Goal: Task Accomplishment & Management: Complete application form

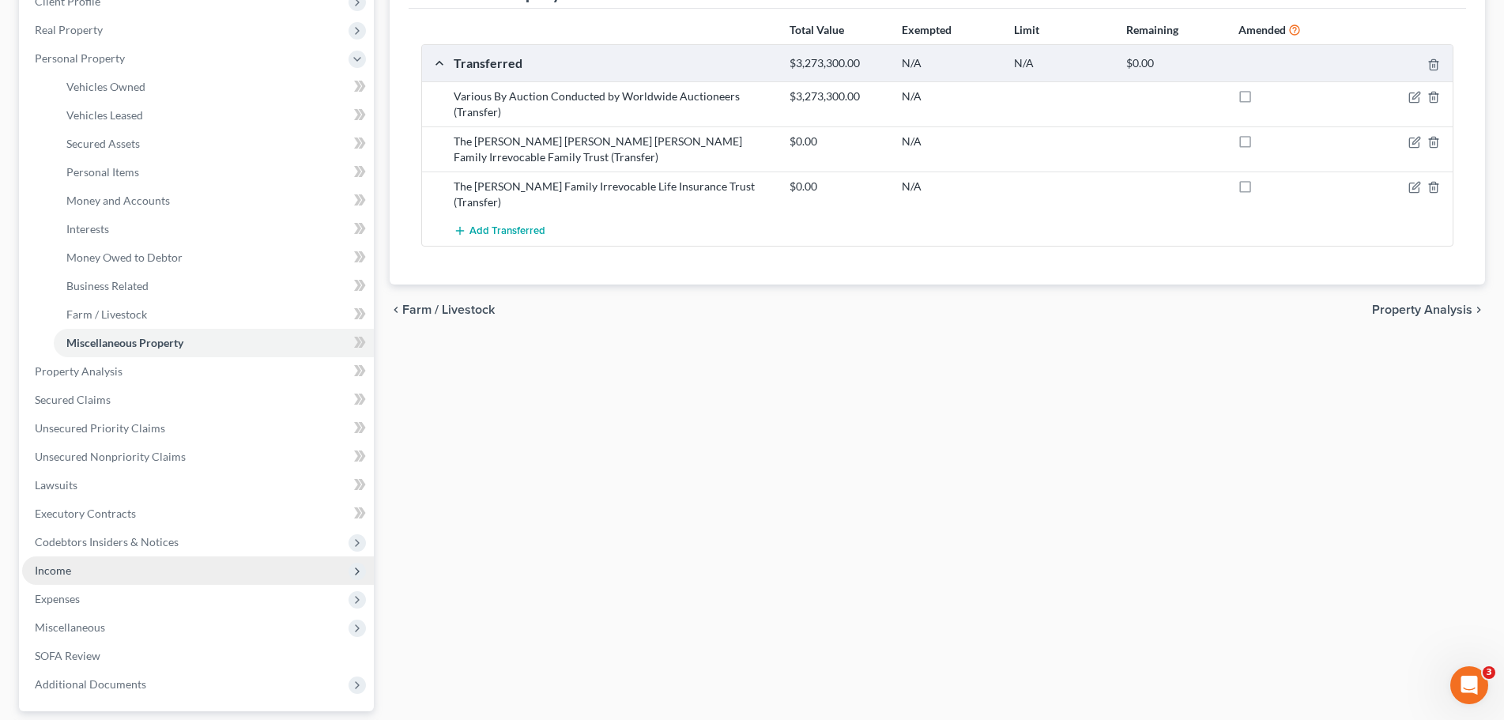
scroll to position [237, 0]
click at [111, 569] on span "Income" at bounding box center [198, 567] width 352 height 28
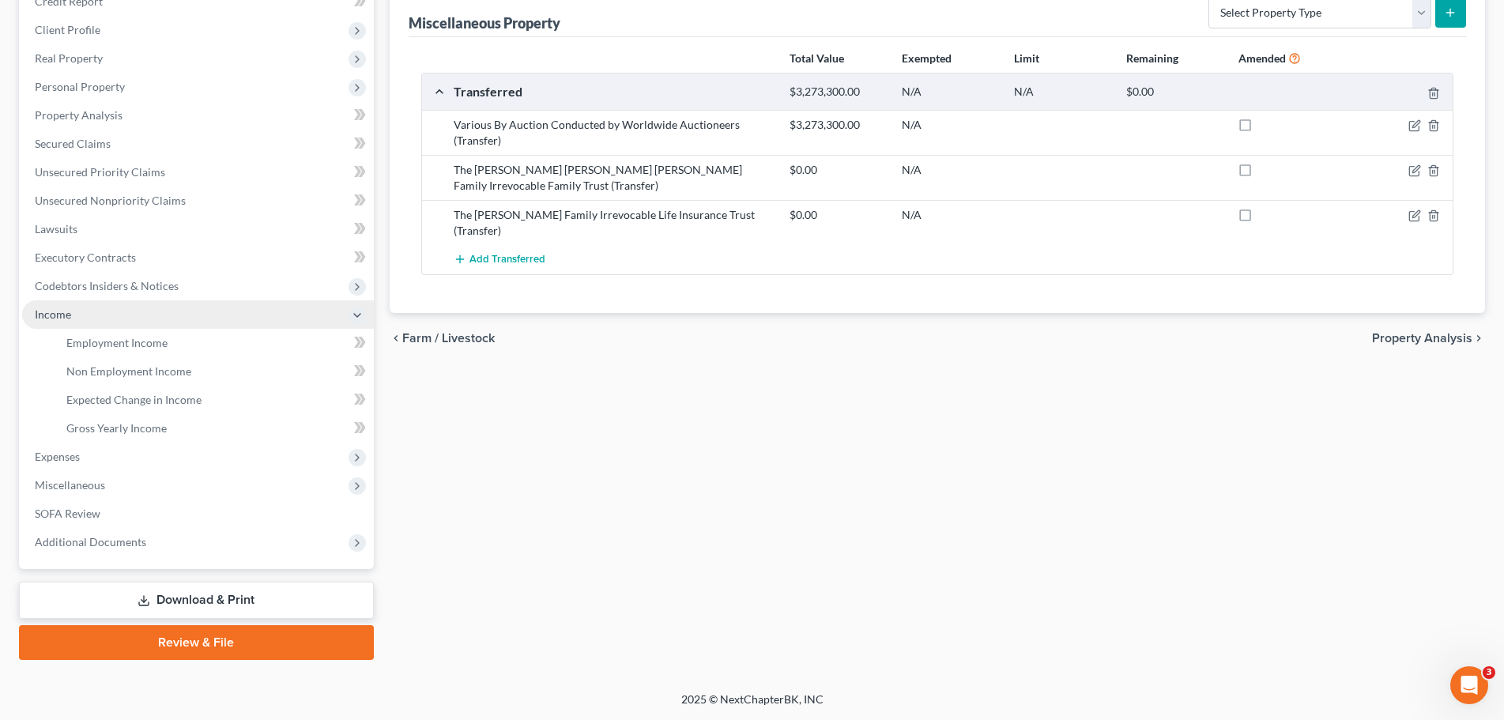
scroll to position [206, 0]
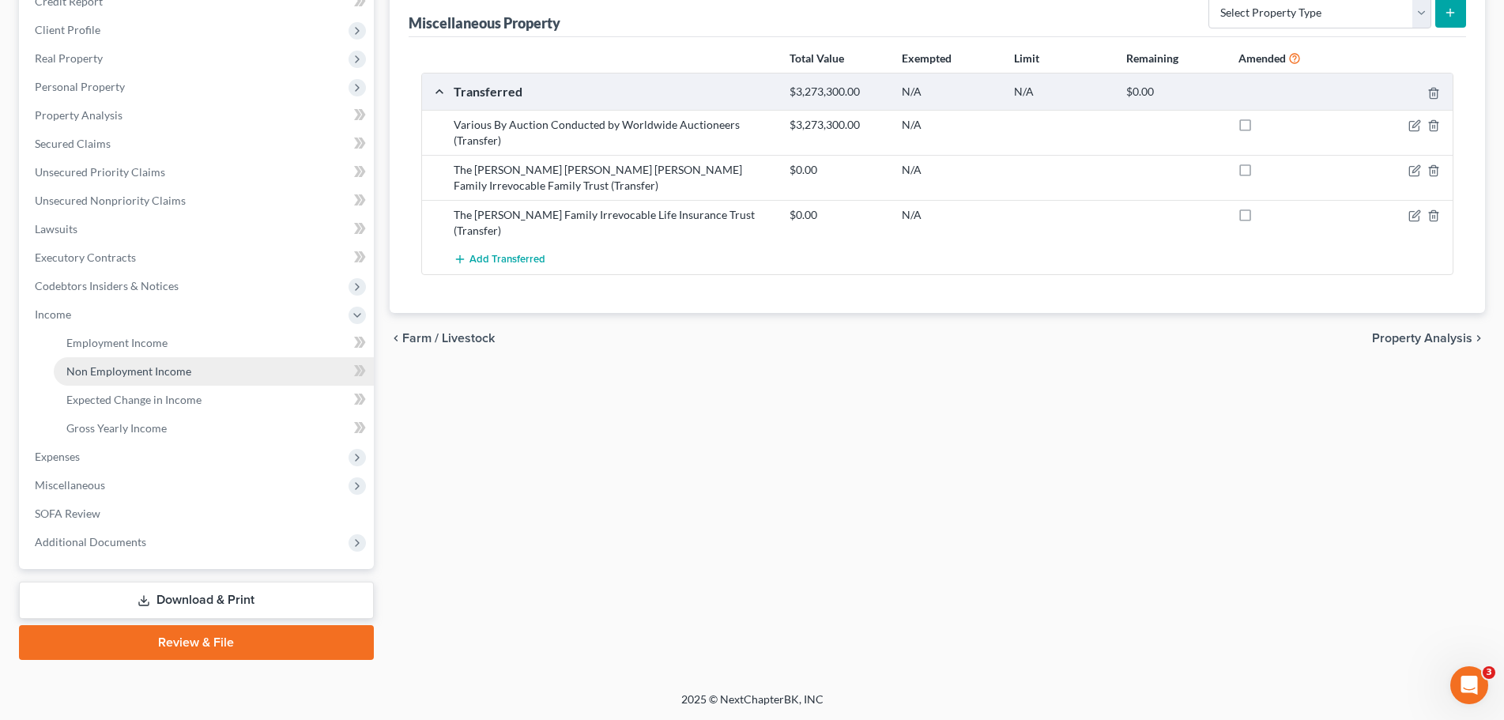
click at [155, 368] on span "Non Employment Income" at bounding box center [128, 370] width 125 height 13
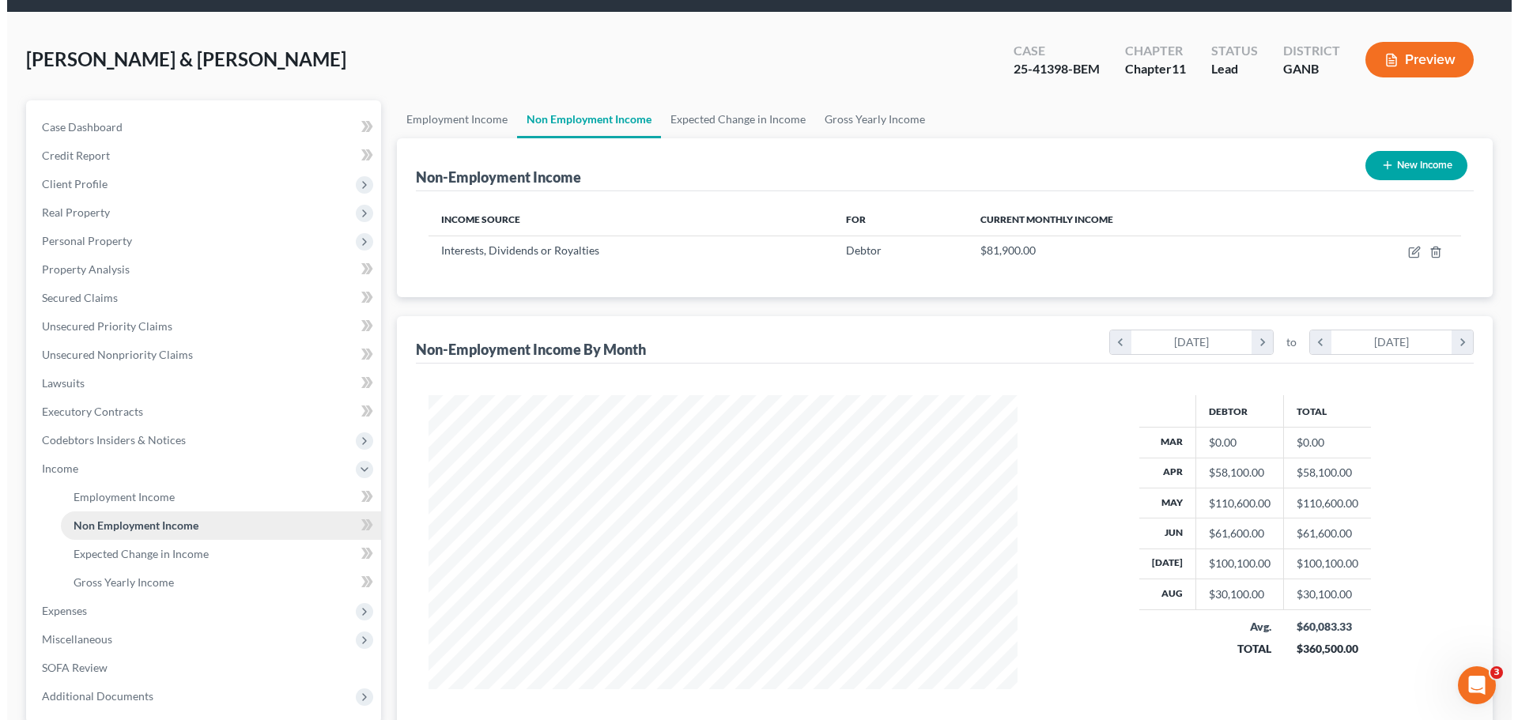
scroll to position [79, 0]
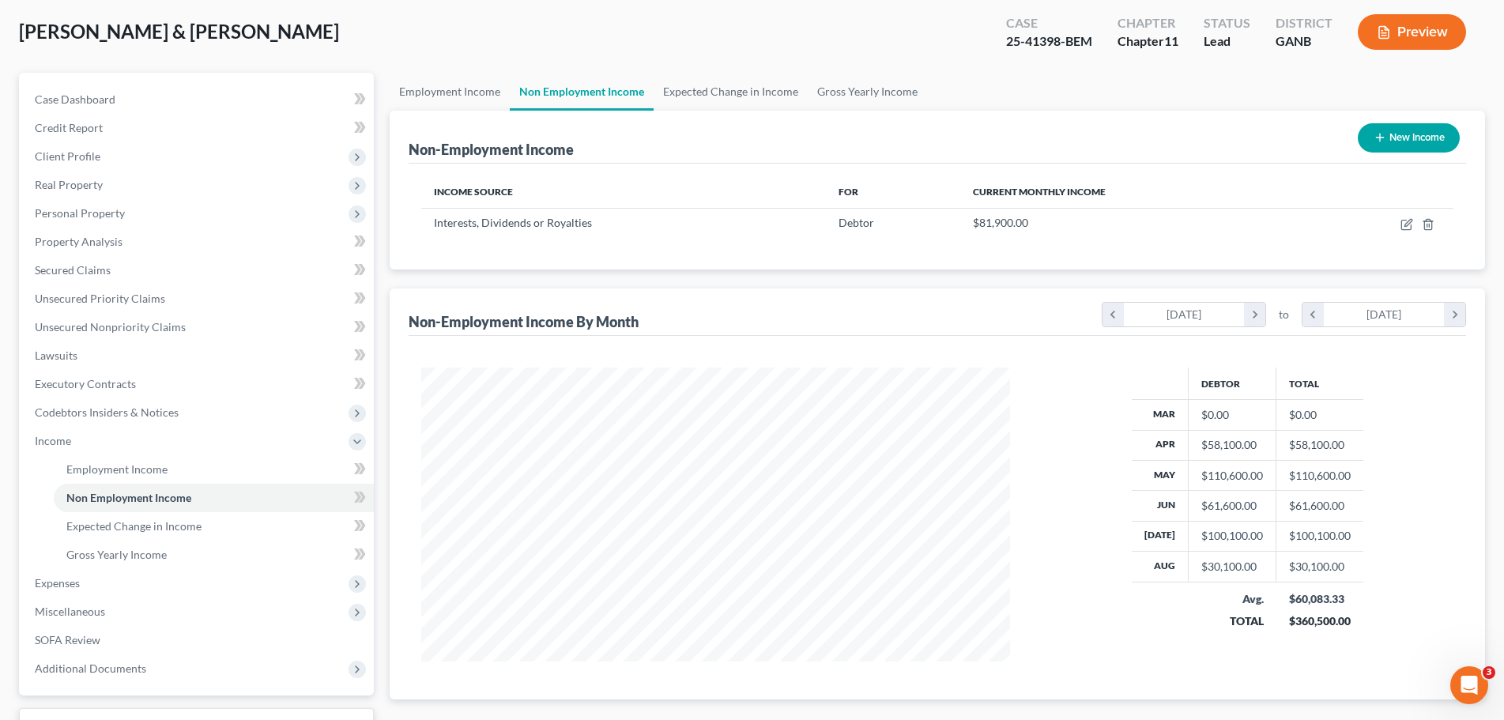
click at [1399, 143] on button "New Income" at bounding box center [1409, 137] width 102 height 29
select select "0"
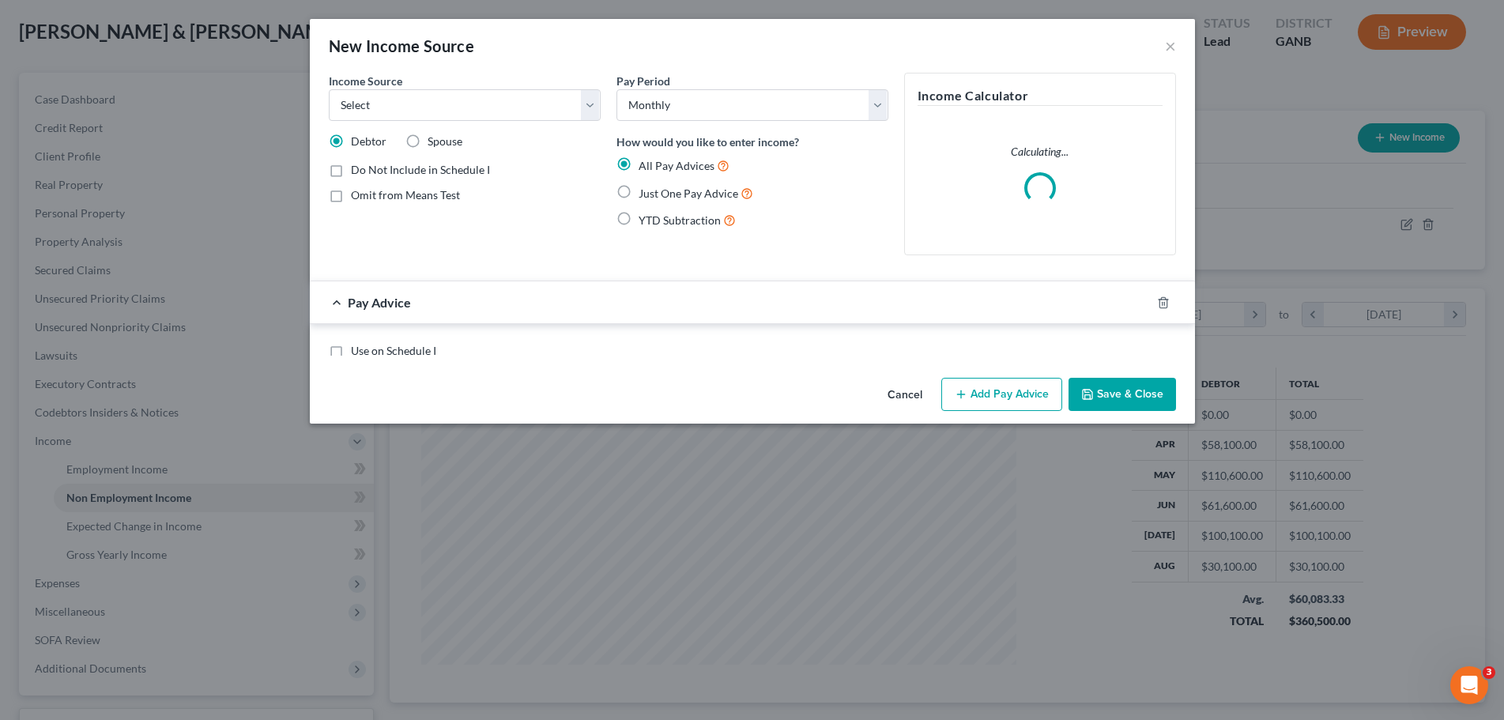
scroll to position [297, 627]
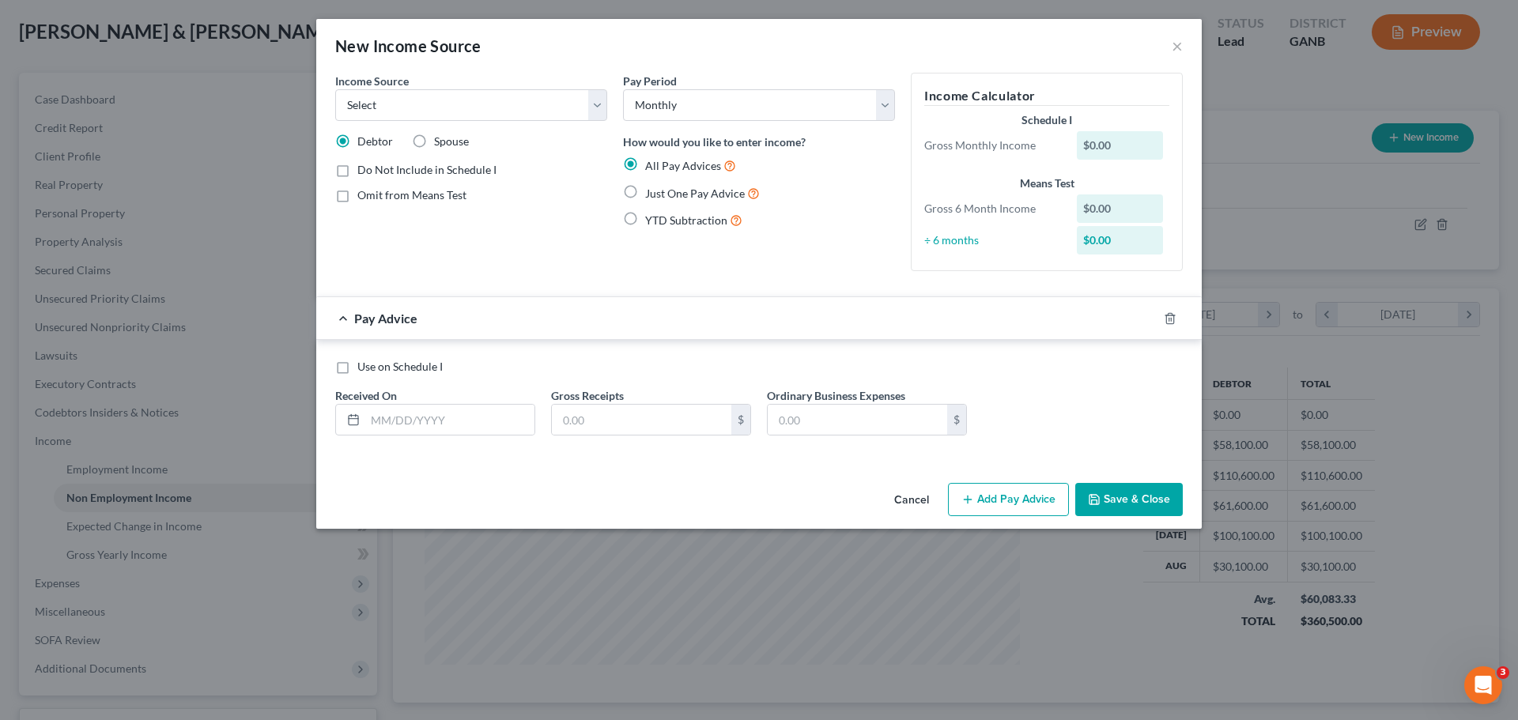
click at [662, 194] on span "Just One Pay Advice" at bounding box center [695, 193] width 100 height 13
click at [662, 194] on input "Just One Pay Advice" at bounding box center [656, 189] width 10 height 10
radio input "true"
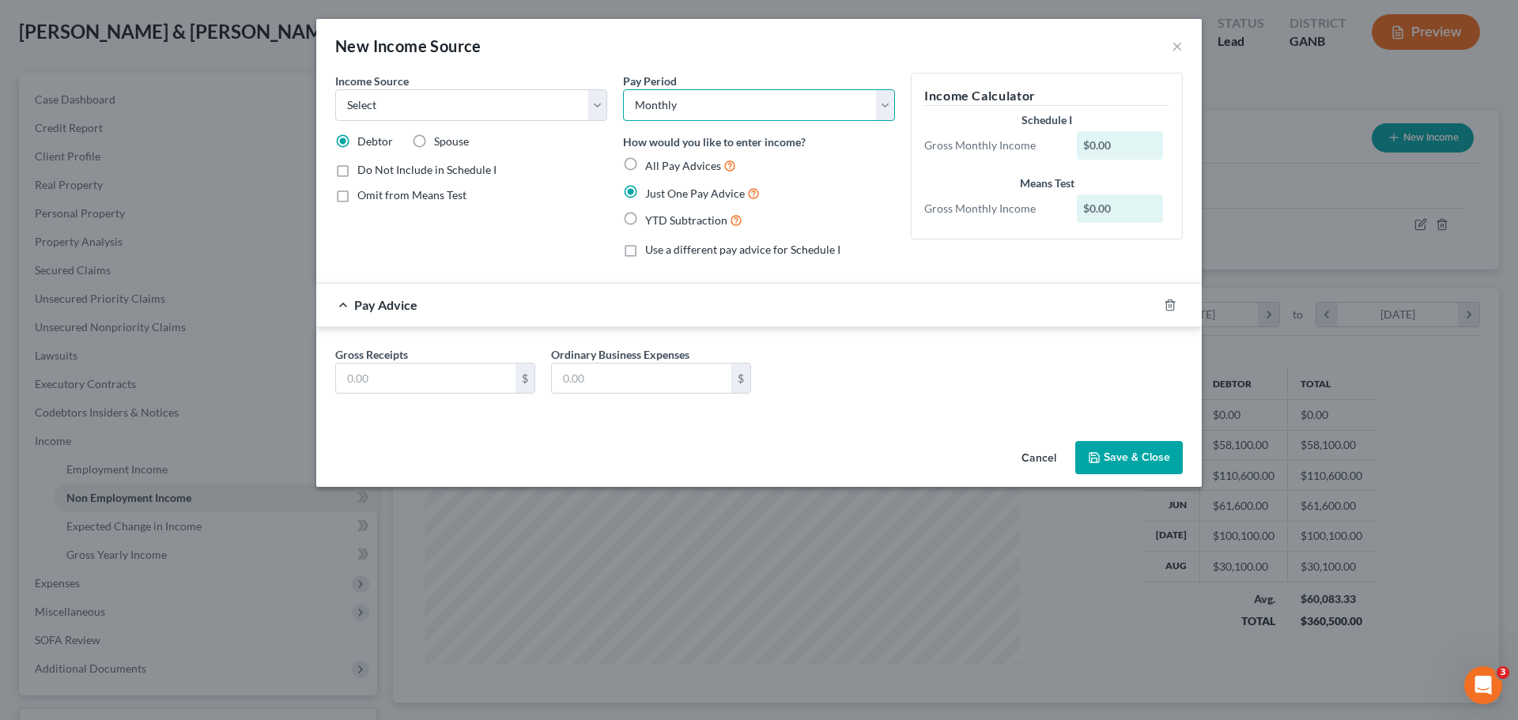
click at [726, 108] on select "Select Monthly Twice Monthly Every Other Week Weekly" at bounding box center [759, 105] width 272 height 32
click at [741, 70] on div "New Income Source ×" at bounding box center [758, 46] width 885 height 54
click at [740, 115] on select "Select Monthly Twice Monthly Every Other Week Weekly" at bounding box center [759, 105] width 272 height 32
click at [739, 103] on select "Select Monthly Twice Monthly Every Other Week Weekly" at bounding box center [759, 105] width 272 height 32
click at [528, 104] on select "Select Unemployment Disability (from employer) Pension Retirement Social Securi…" at bounding box center [471, 105] width 272 height 32
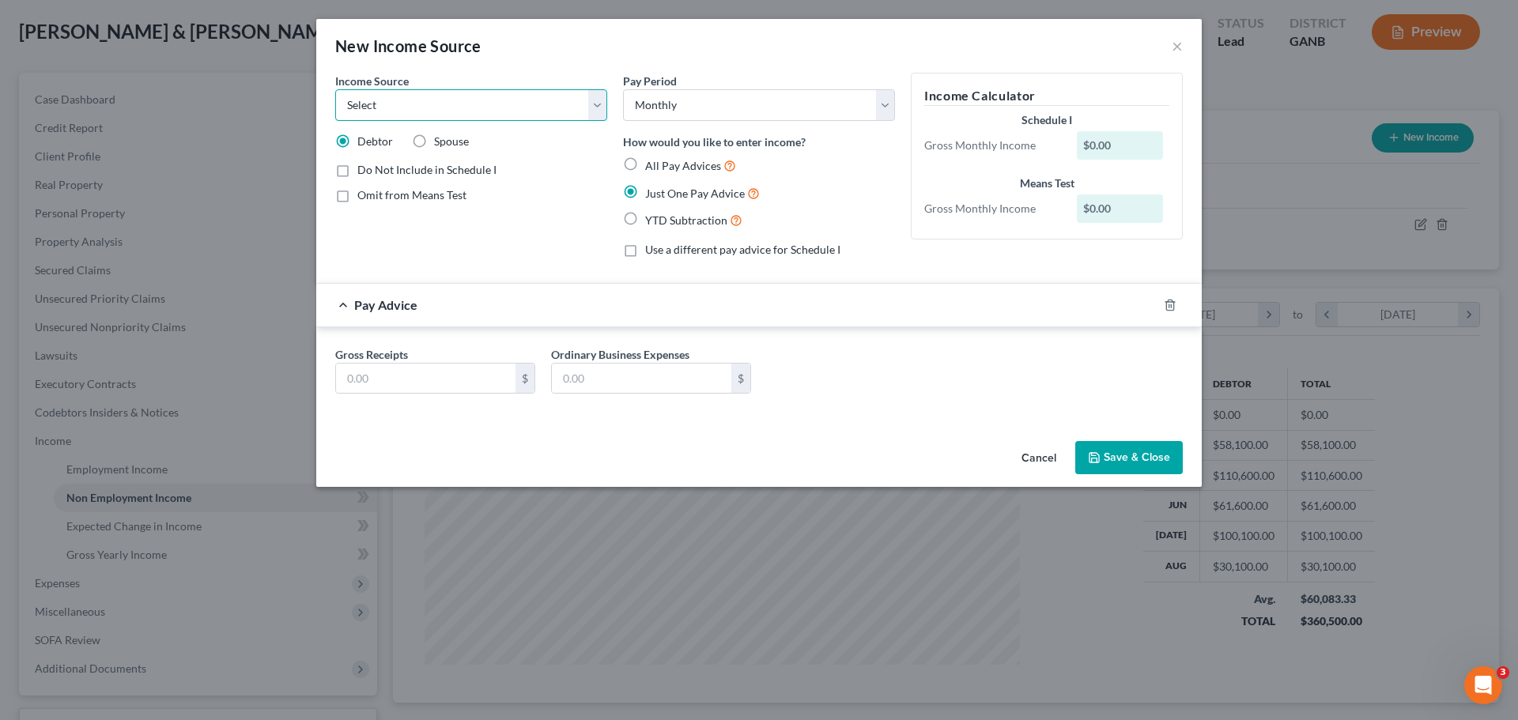
select select "6"
click at [335, 89] on select "Select Unemployment Disability (from employer) Pension Retirement Social Securi…" at bounding box center [471, 105] width 272 height 32
click at [455, 385] on input "text" at bounding box center [425, 379] width 179 height 30
type input "20,316.36"
click at [1122, 454] on button "Save & Close" at bounding box center [1128, 457] width 107 height 33
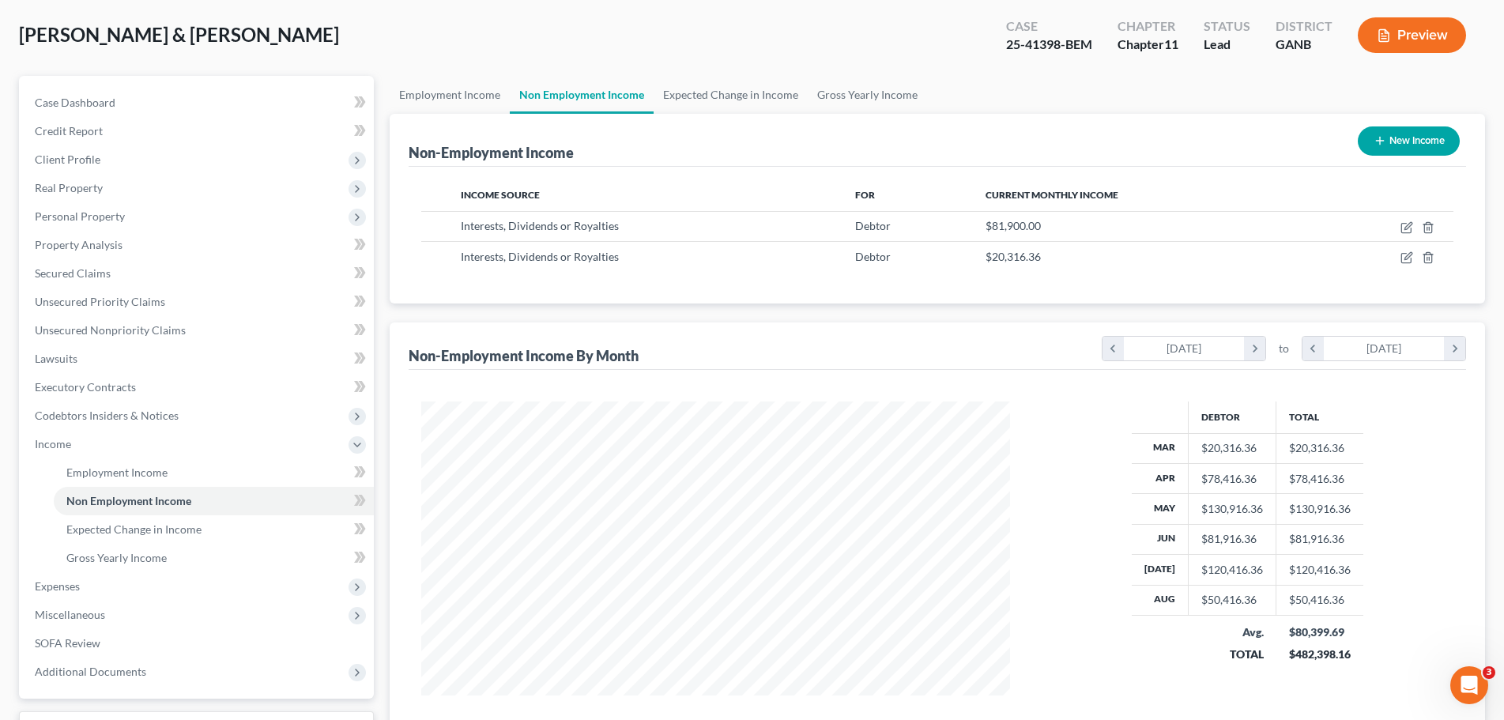
scroll to position [47, 0]
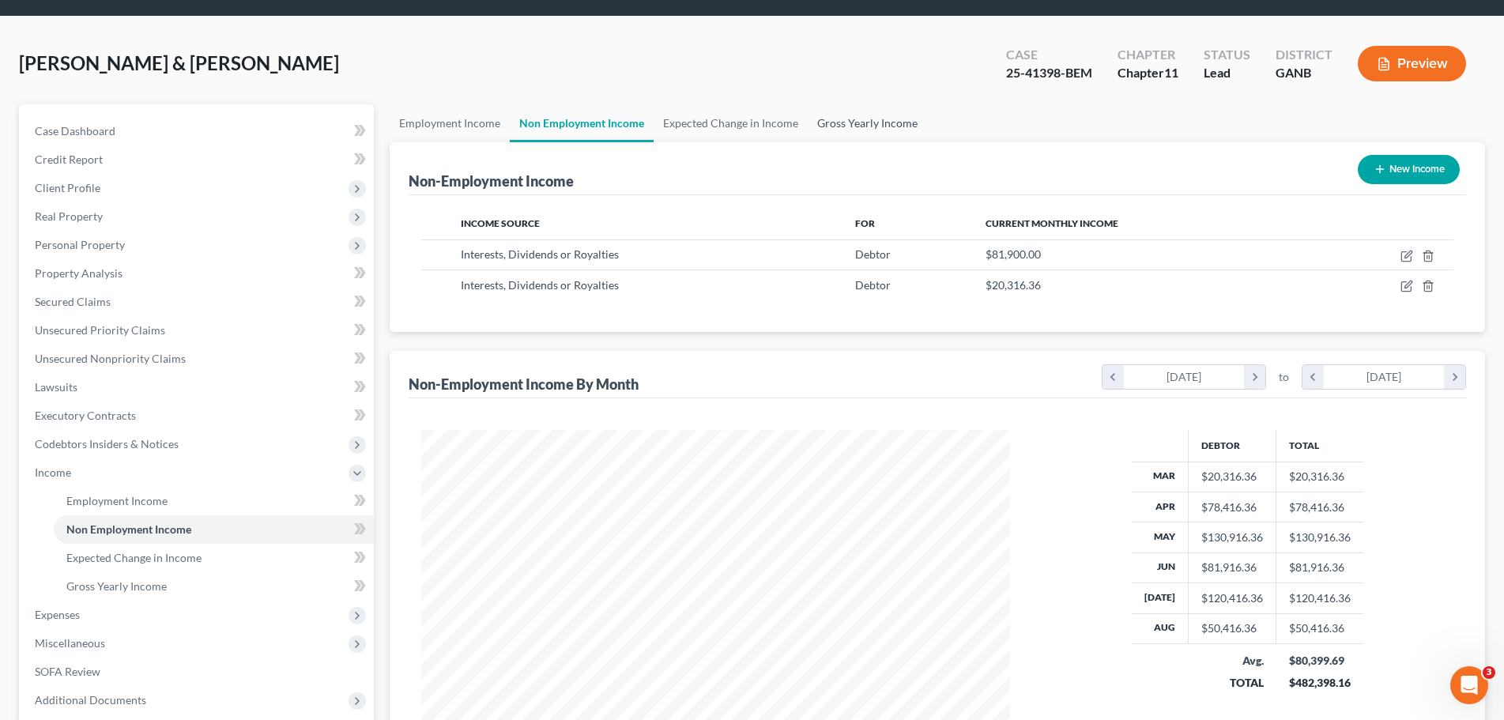
click at [844, 127] on link "Gross Yearly Income" at bounding box center [867, 123] width 119 height 38
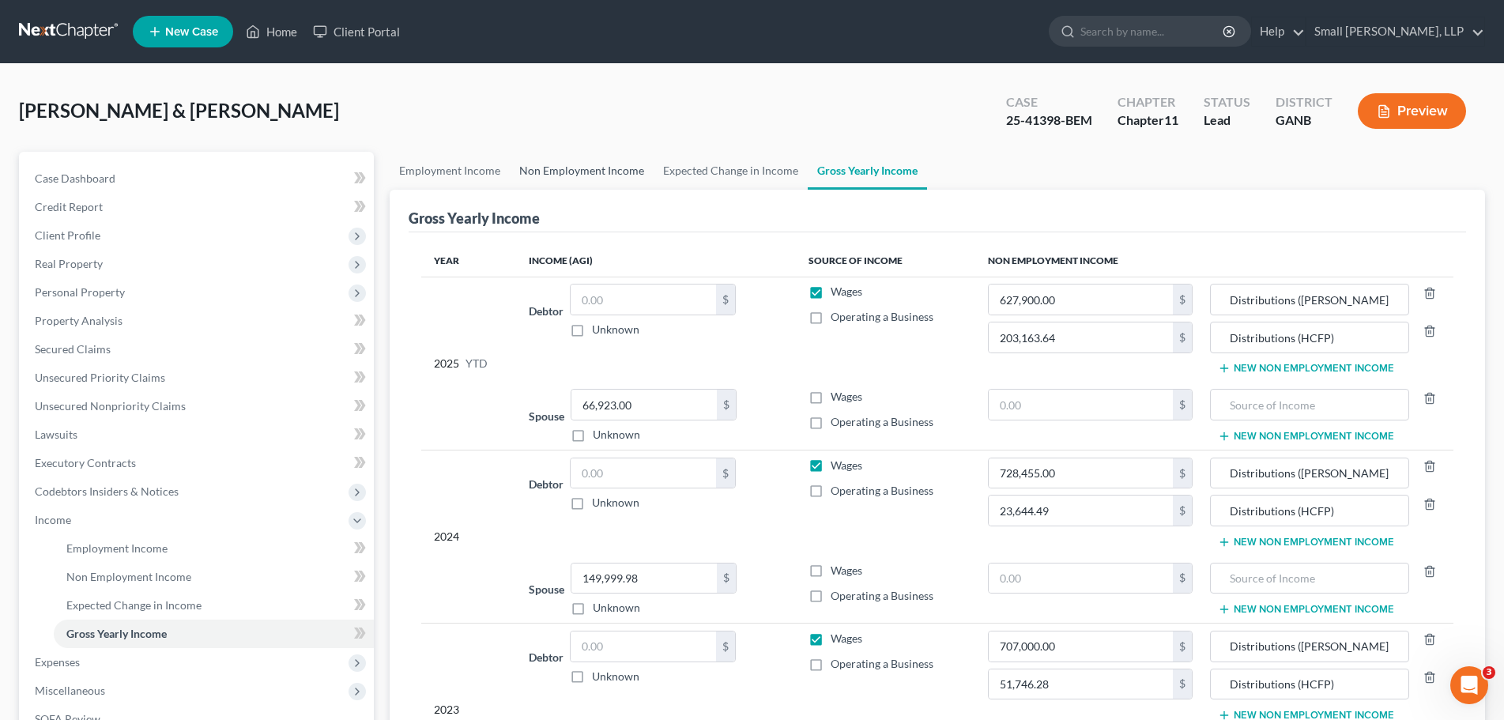
click at [607, 160] on link "Non Employment Income" at bounding box center [582, 171] width 144 height 38
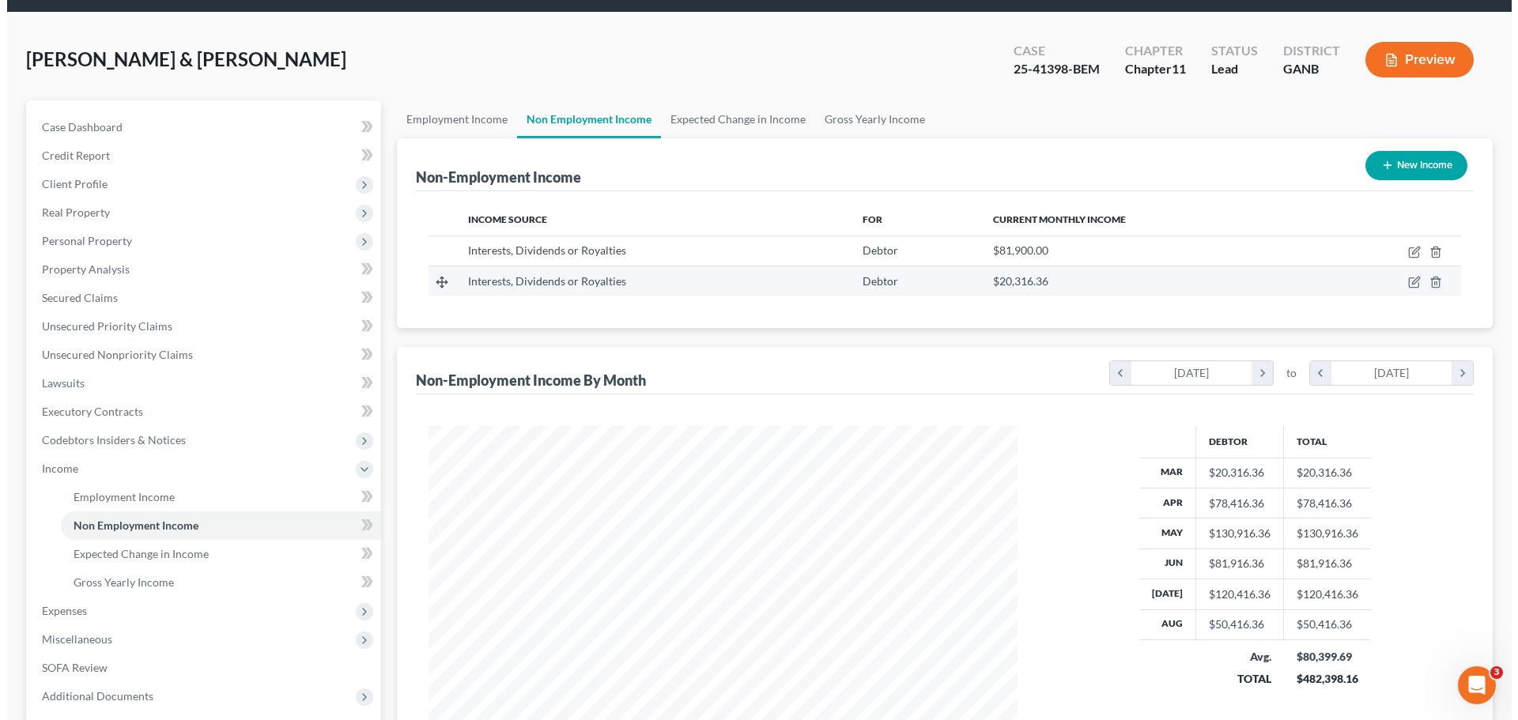
scroll to position [79, 0]
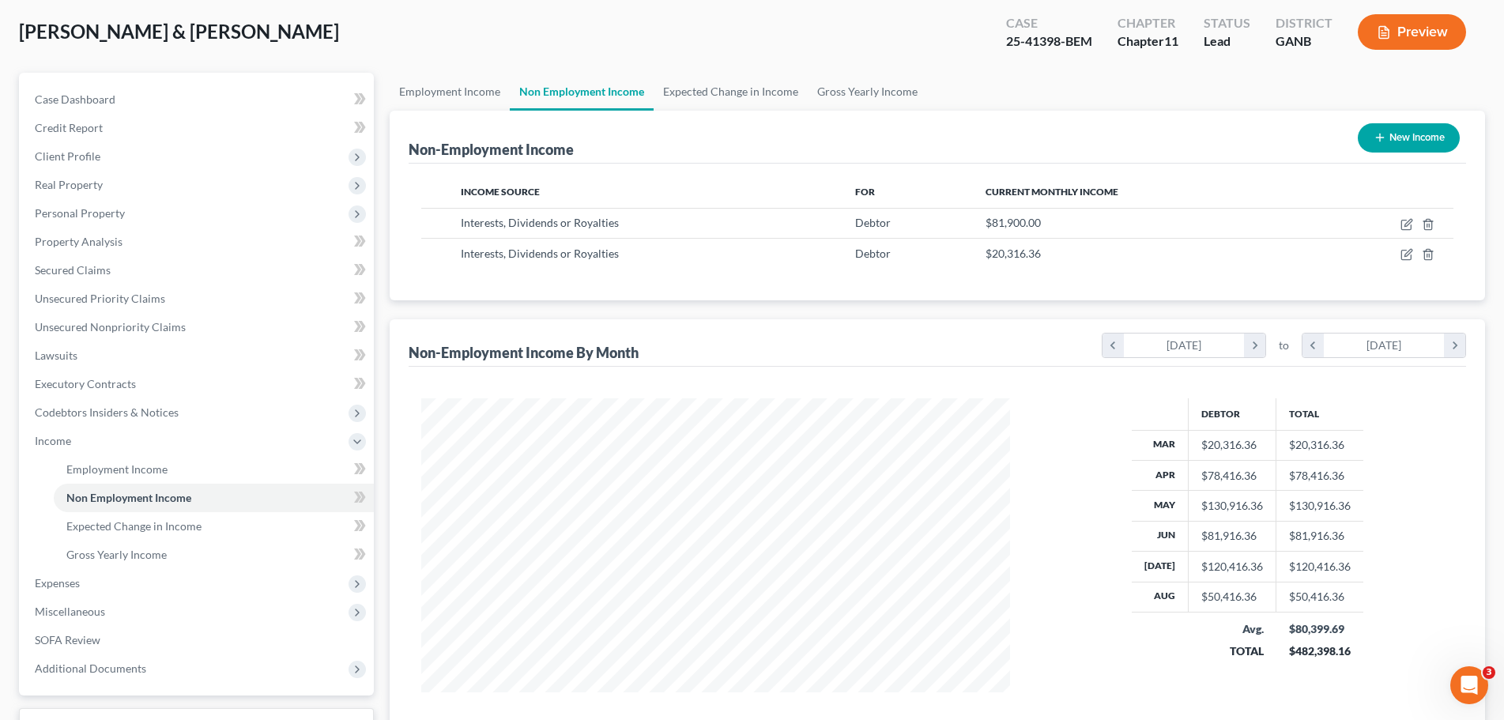
click at [1418, 131] on button "New Income" at bounding box center [1409, 137] width 102 height 29
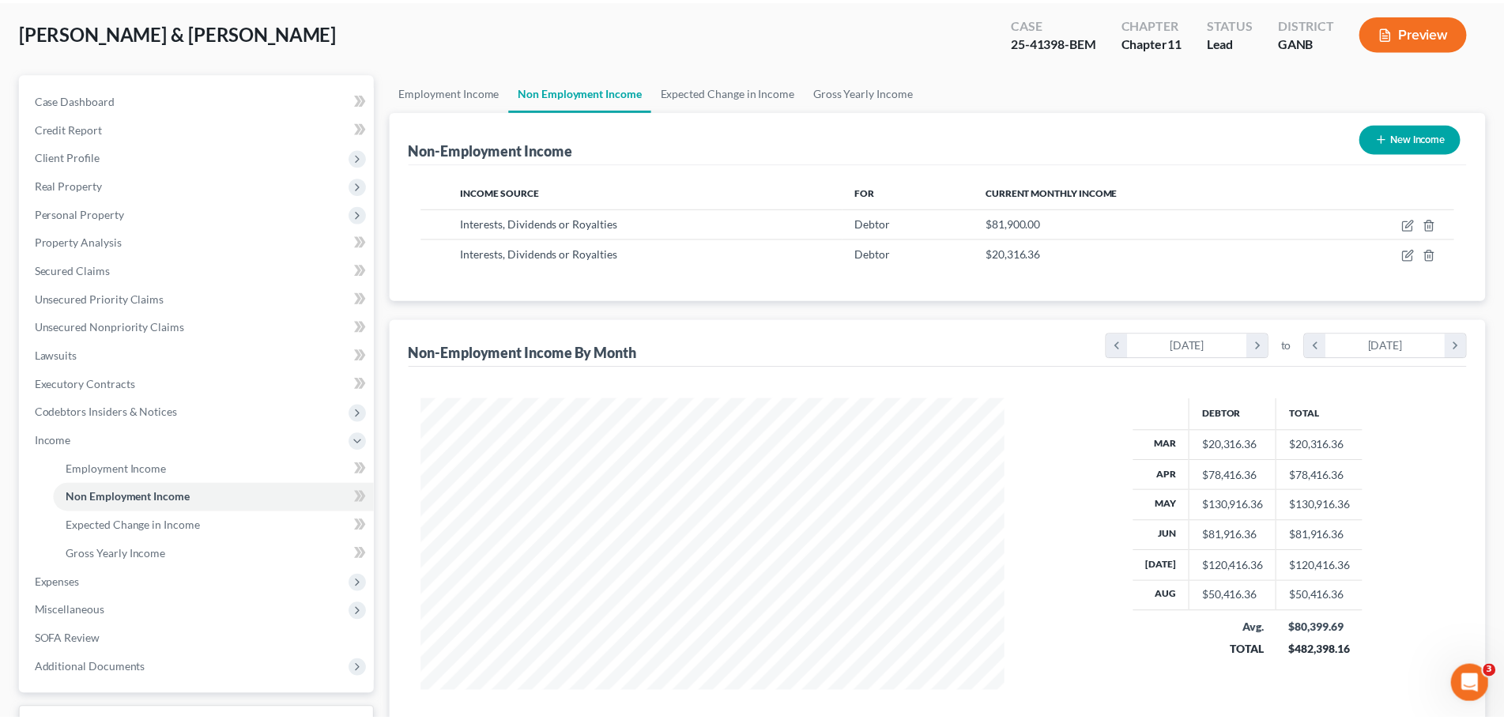
scroll to position [297, 627]
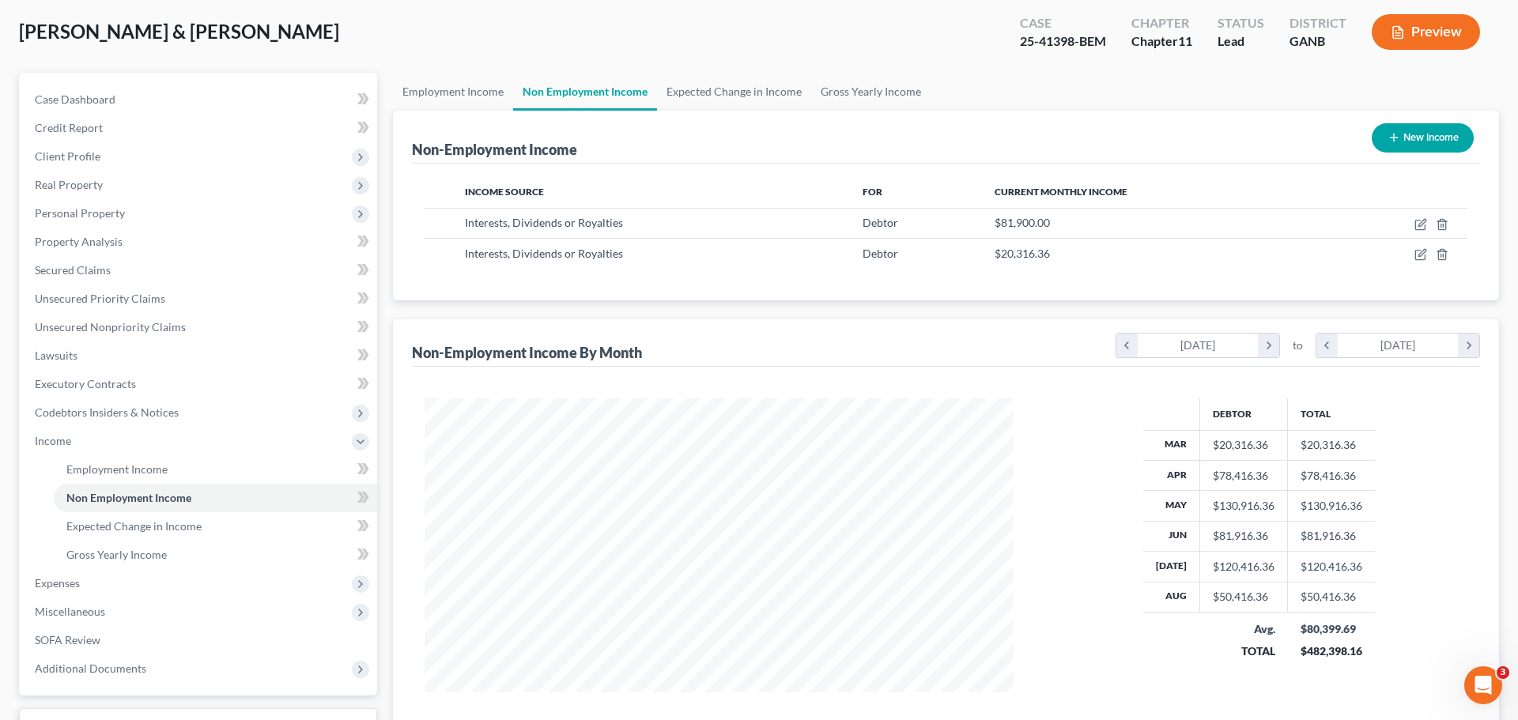
select select "0"
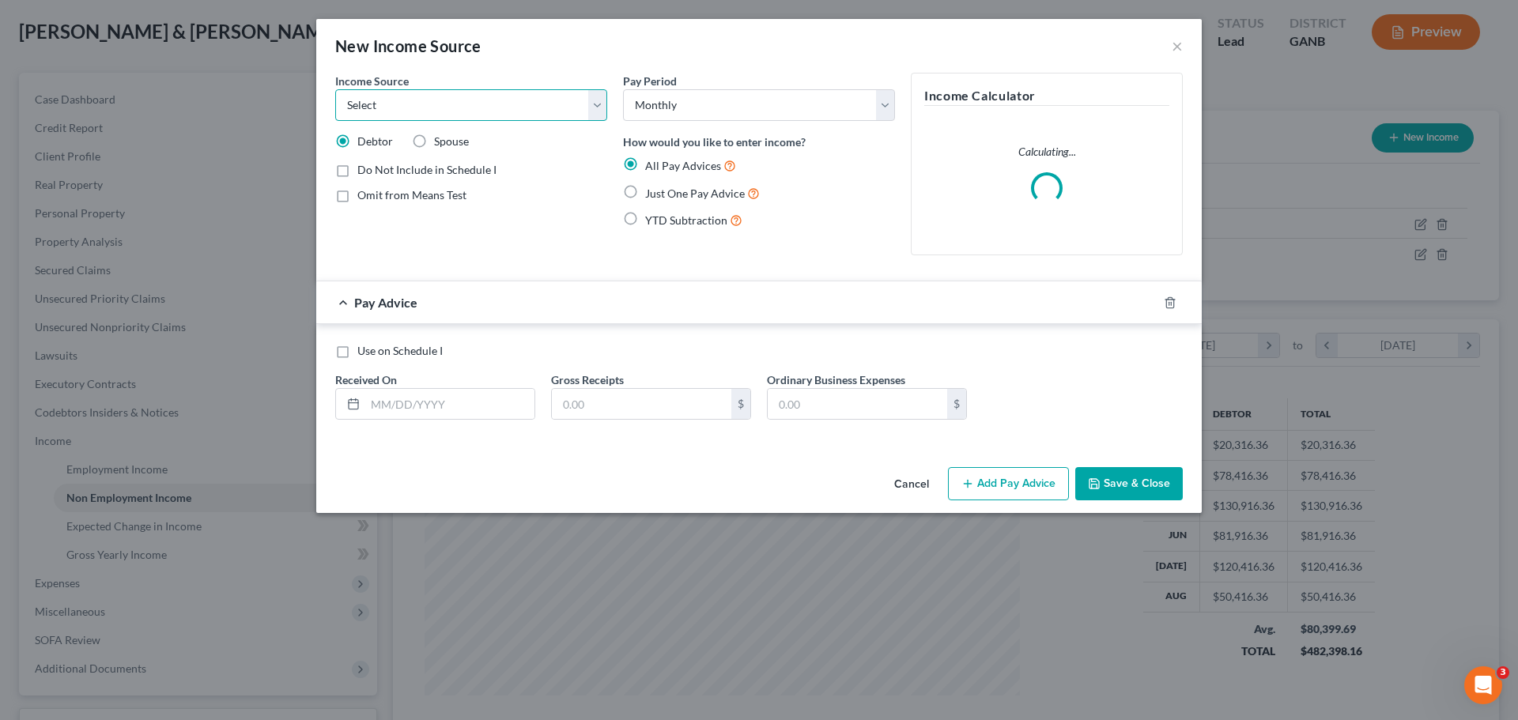
click at [513, 97] on select "Select Unemployment Disability (from employer) Pension Retirement Social Securi…" at bounding box center [471, 105] width 272 height 32
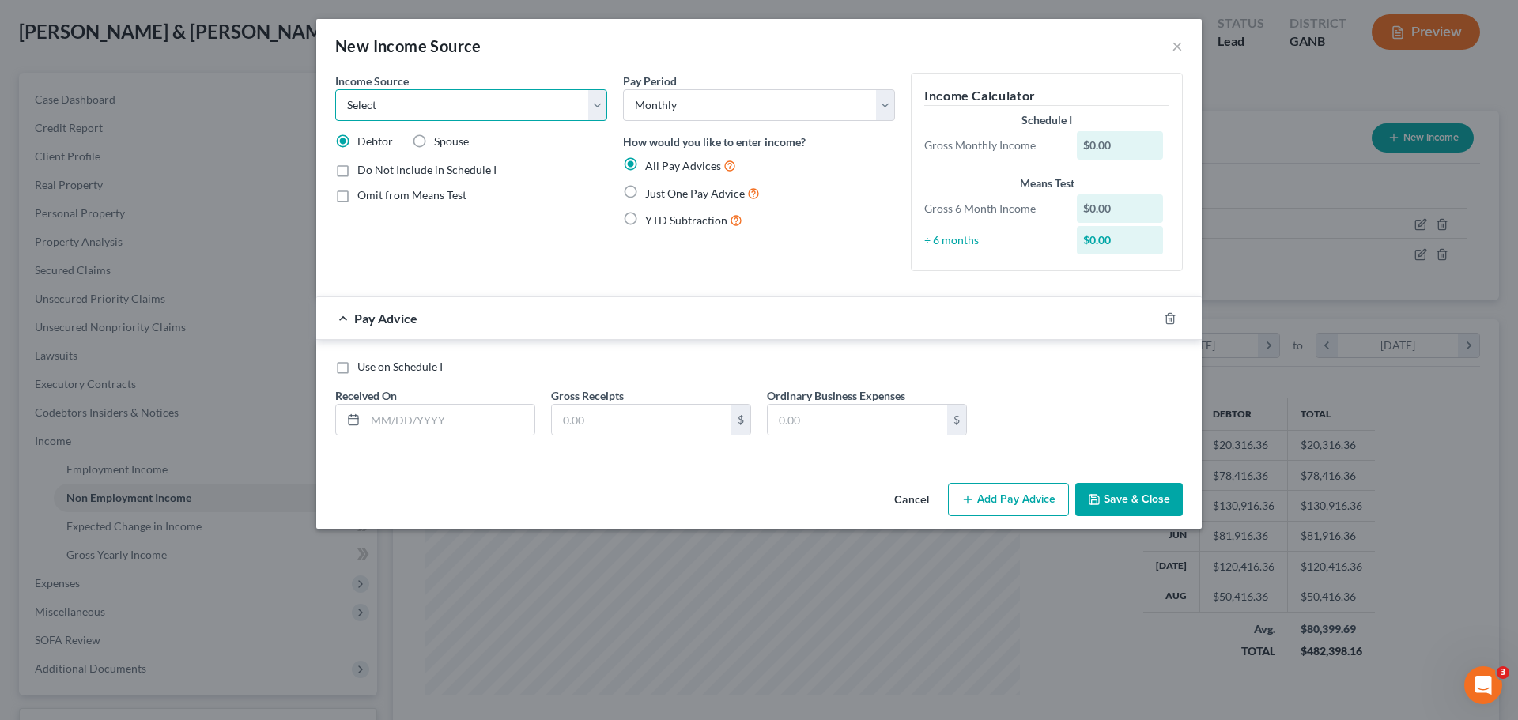
select select "9"
click at [335, 89] on select "Select Unemployment Disability (from employer) Pension Retirement Social Securi…" at bounding box center [471, 105] width 272 height 32
click at [645, 219] on label "YTD Subtraction" at bounding box center [693, 220] width 97 height 18
click at [651, 219] on input "YTD Subtraction" at bounding box center [656, 216] width 10 height 10
radio input "true"
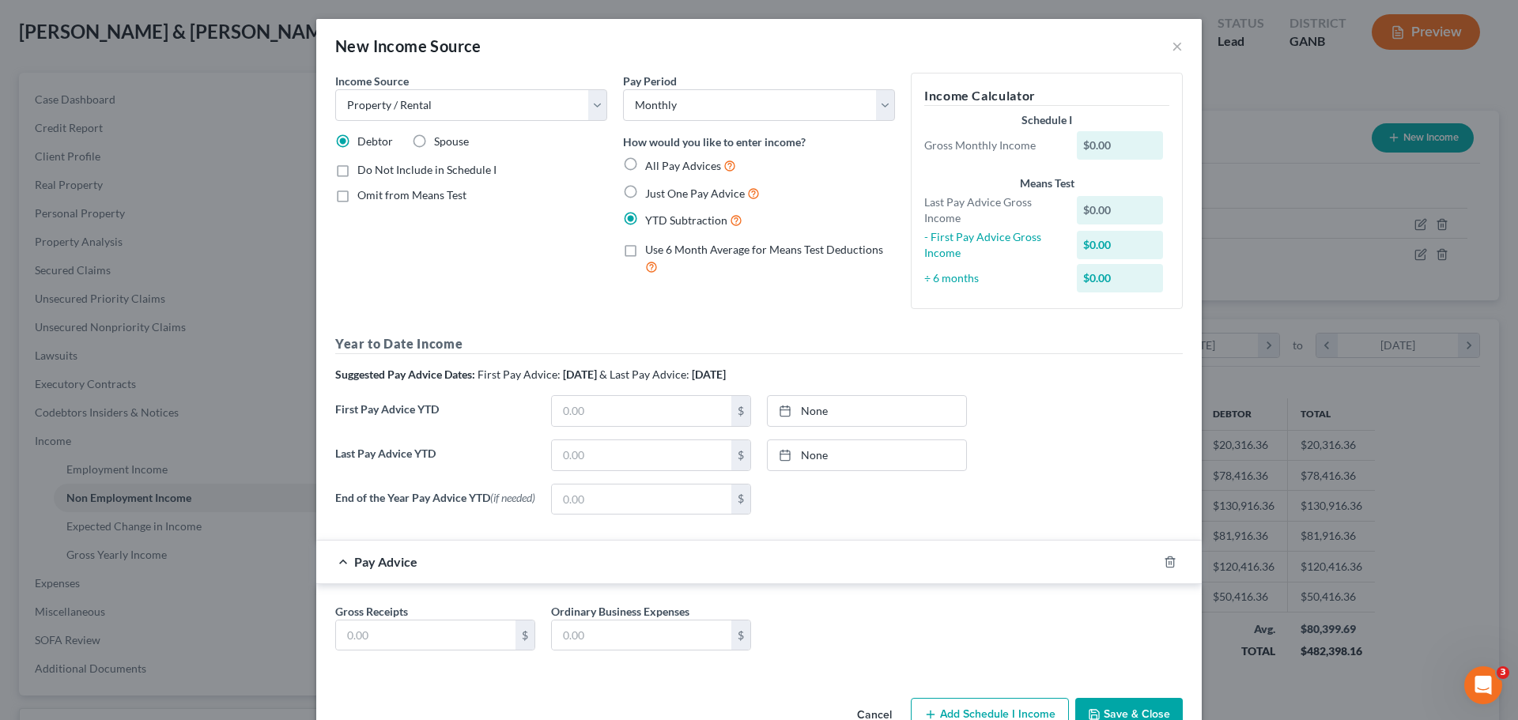
click at [645, 247] on label "Use 6 Month Average for Means Test Deductions" at bounding box center [770, 259] width 250 height 34
click at [651, 247] on input "Use 6 Month Average for Means Test Deductions" at bounding box center [656, 247] width 10 height 10
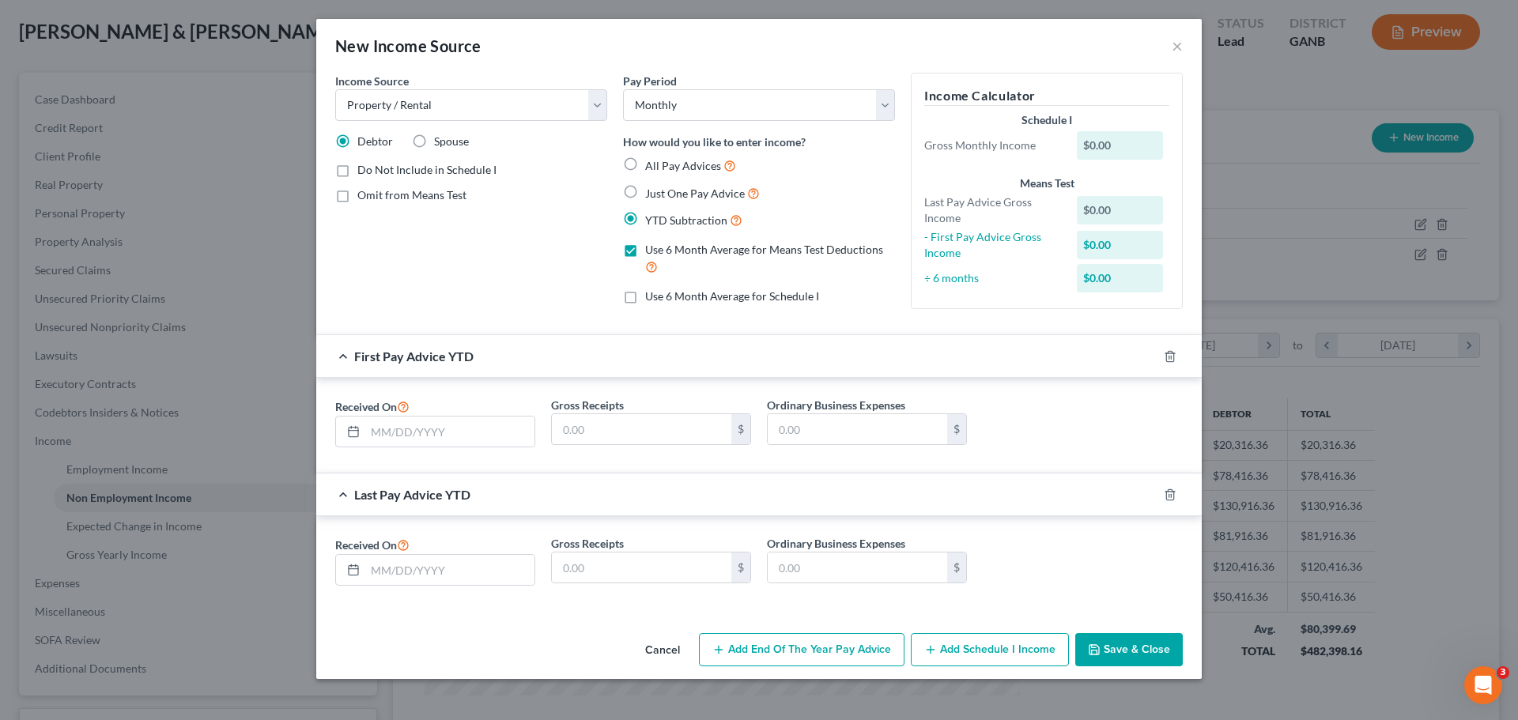
click at [645, 247] on label "Use 6 Month Average for Means Test Deductions" at bounding box center [770, 259] width 250 height 34
click at [651, 247] on input "Use 6 Month Average for Means Test Deductions" at bounding box center [656, 247] width 10 height 10
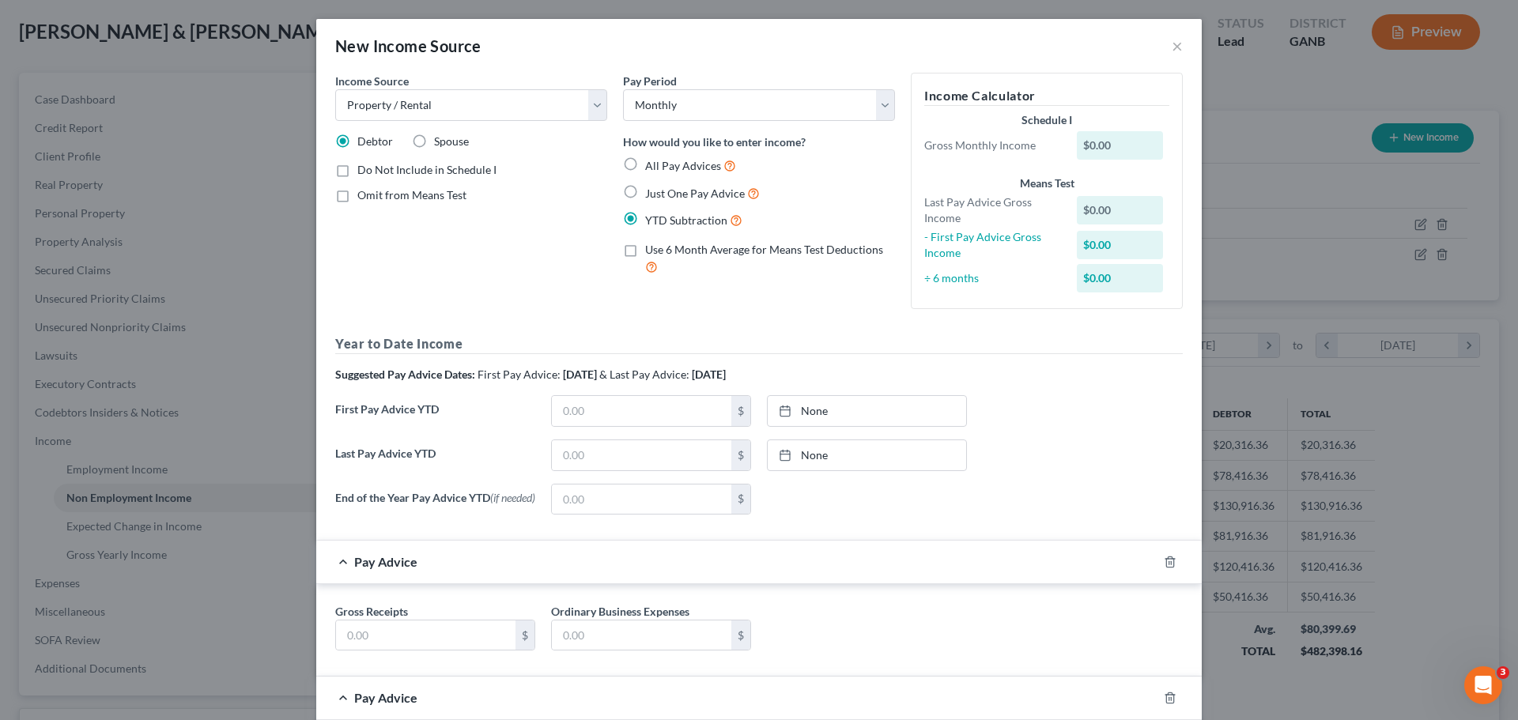
click at [645, 247] on label "Use 6 Month Average for Means Test Deductions" at bounding box center [770, 259] width 250 height 34
click at [651, 247] on input "Use 6 Month Average for Means Test Deductions" at bounding box center [656, 247] width 10 height 10
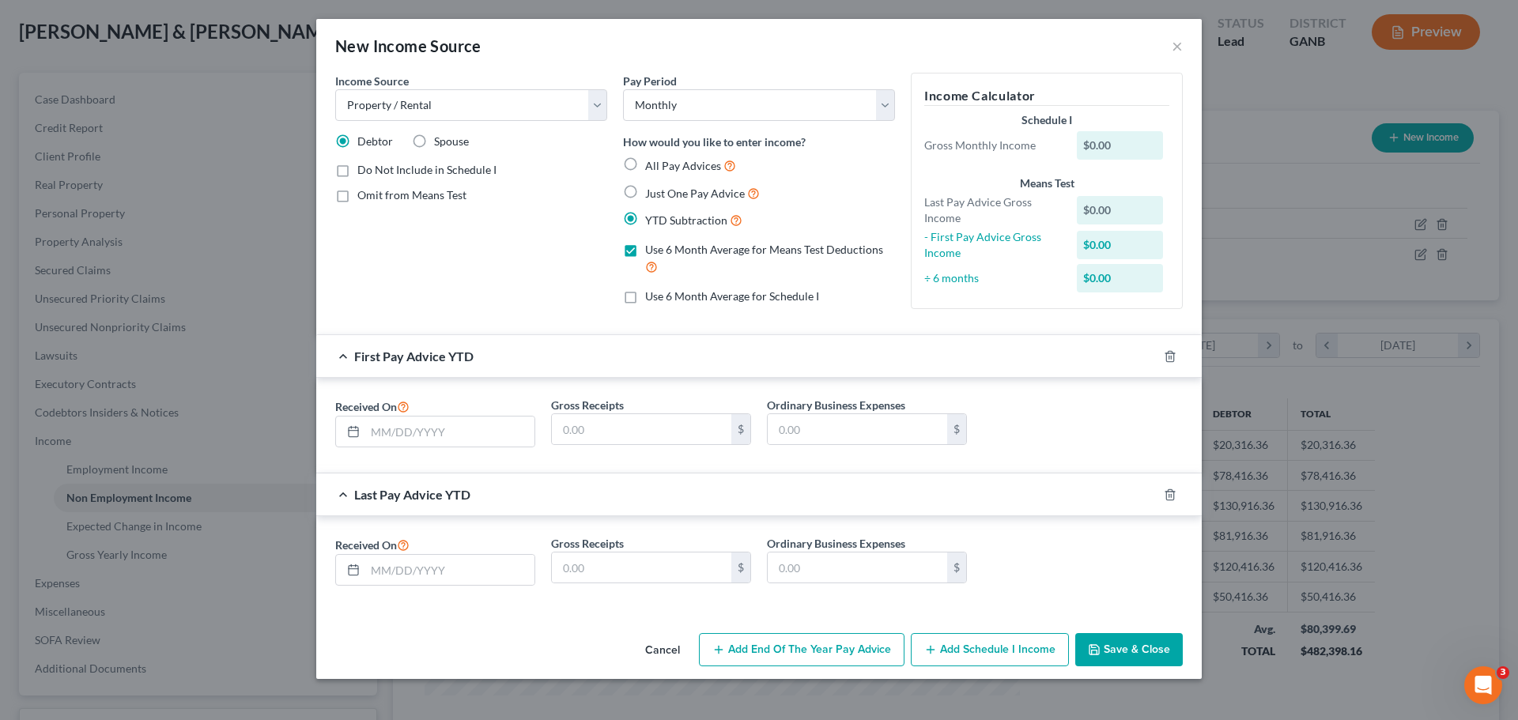
click at [645, 247] on label "Use 6 Month Average for Means Test Deductions" at bounding box center [770, 259] width 250 height 34
click at [651, 247] on input "Use 6 Month Average for Means Test Deductions" at bounding box center [656, 247] width 10 height 10
checkbox input "false"
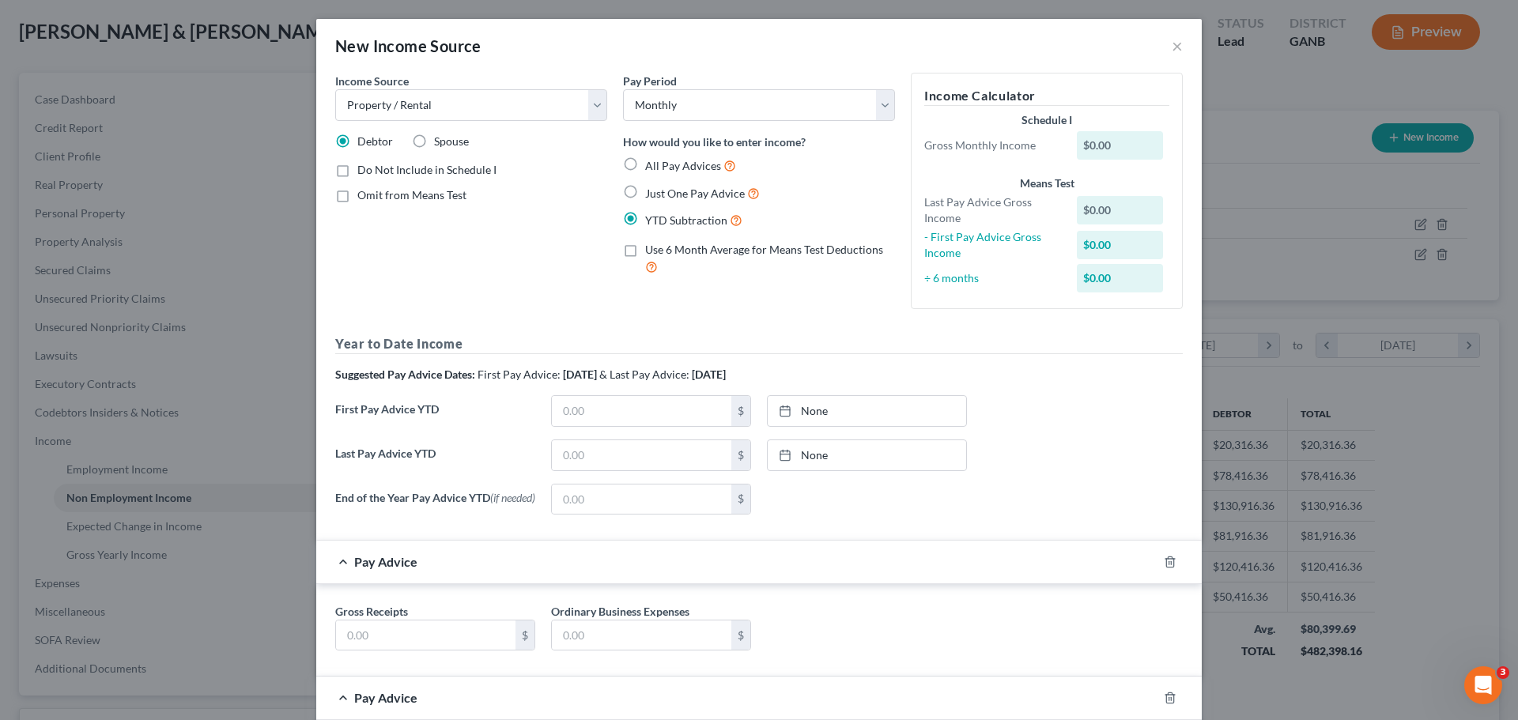
click at [645, 219] on label "YTD Subtraction" at bounding box center [693, 220] width 97 height 18
click at [651, 219] on input "YTD Subtraction" at bounding box center [656, 216] width 10 height 10
click at [645, 173] on label "All Pay Advices" at bounding box center [690, 166] width 91 height 18
click at [651, 167] on input "All Pay Advices" at bounding box center [656, 162] width 10 height 10
radio input "true"
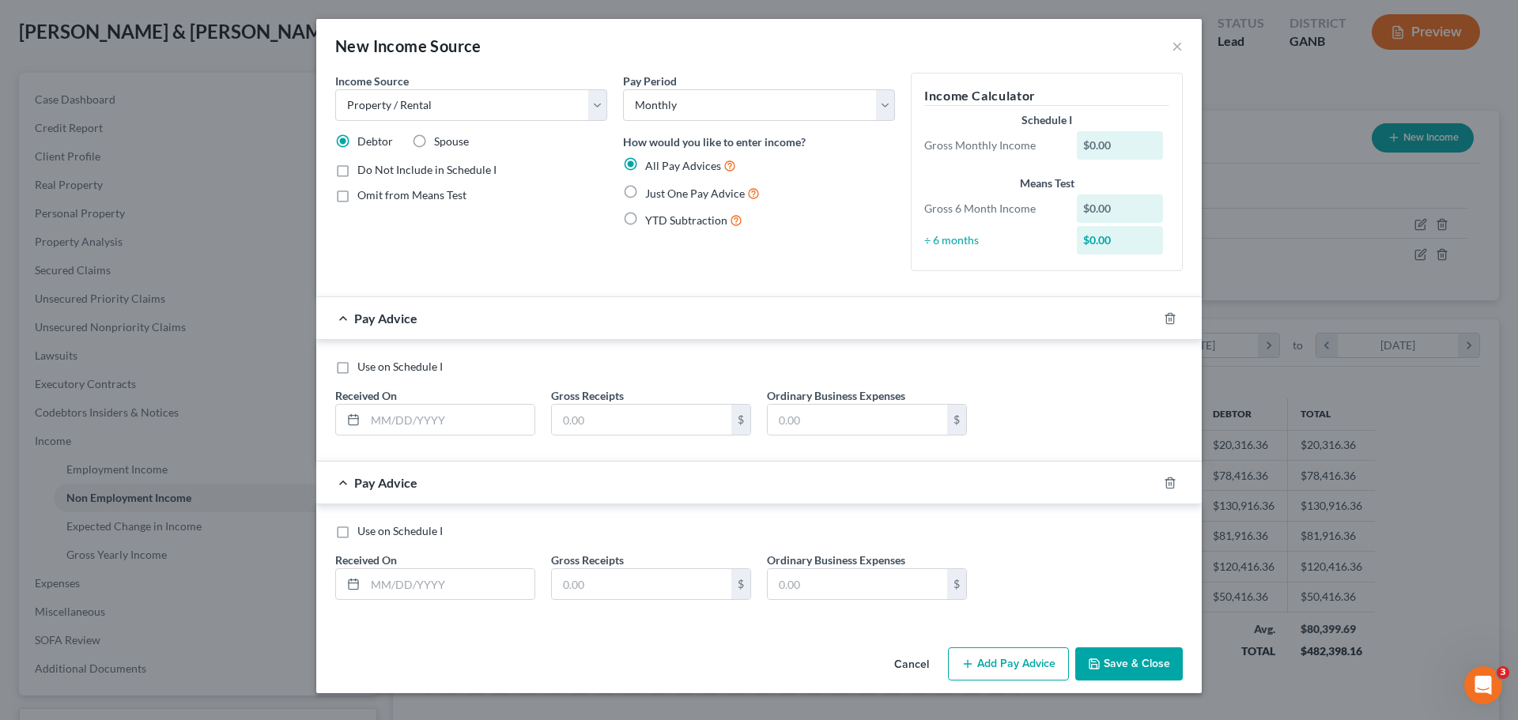
click at [707, 189] on span "Just One Pay Advice" at bounding box center [695, 193] width 100 height 13
click at [662, 189] on input "Just One Pay Advice" at bounding box center [656, 189] width 10 height 10
radio input "true"
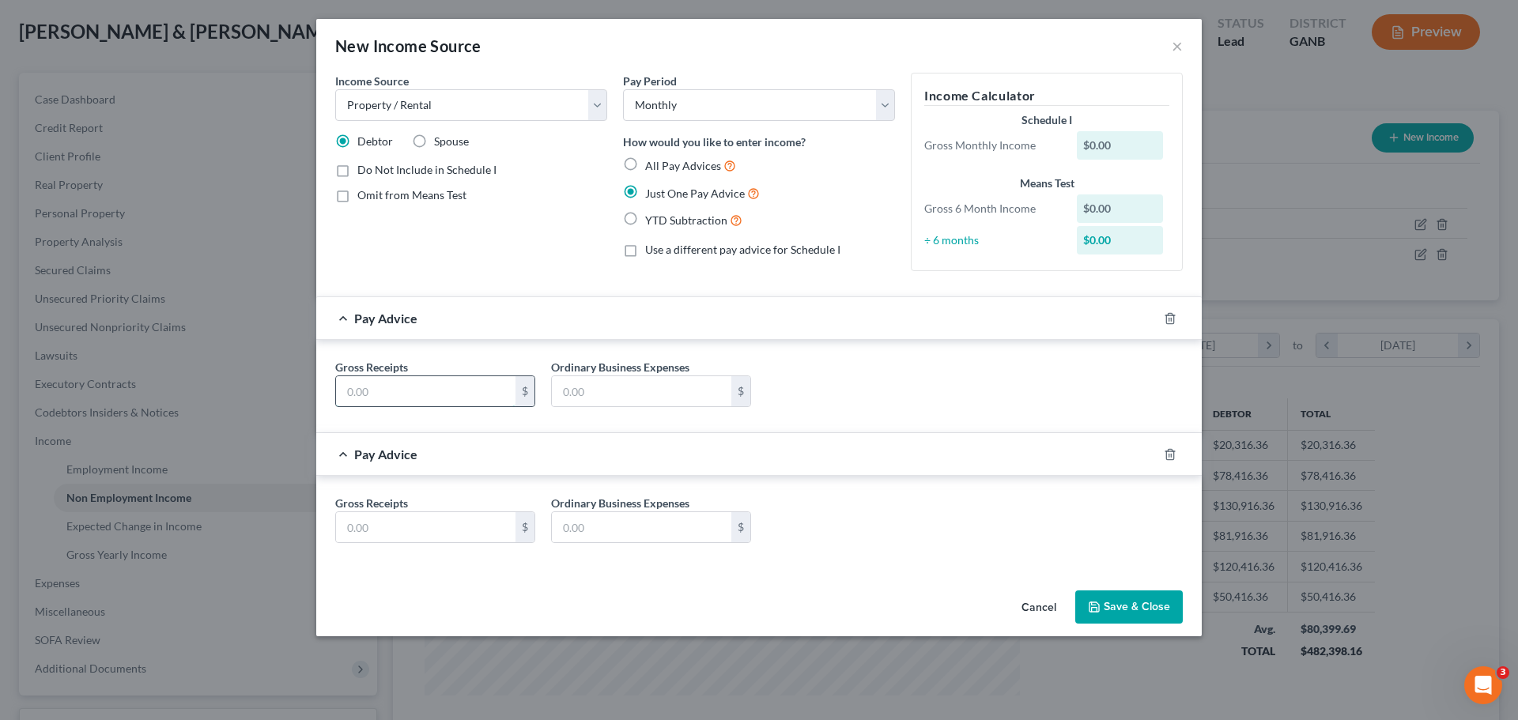
click at [408, 390] on input "text" at bounding box center [425, 391] width 179 height 30
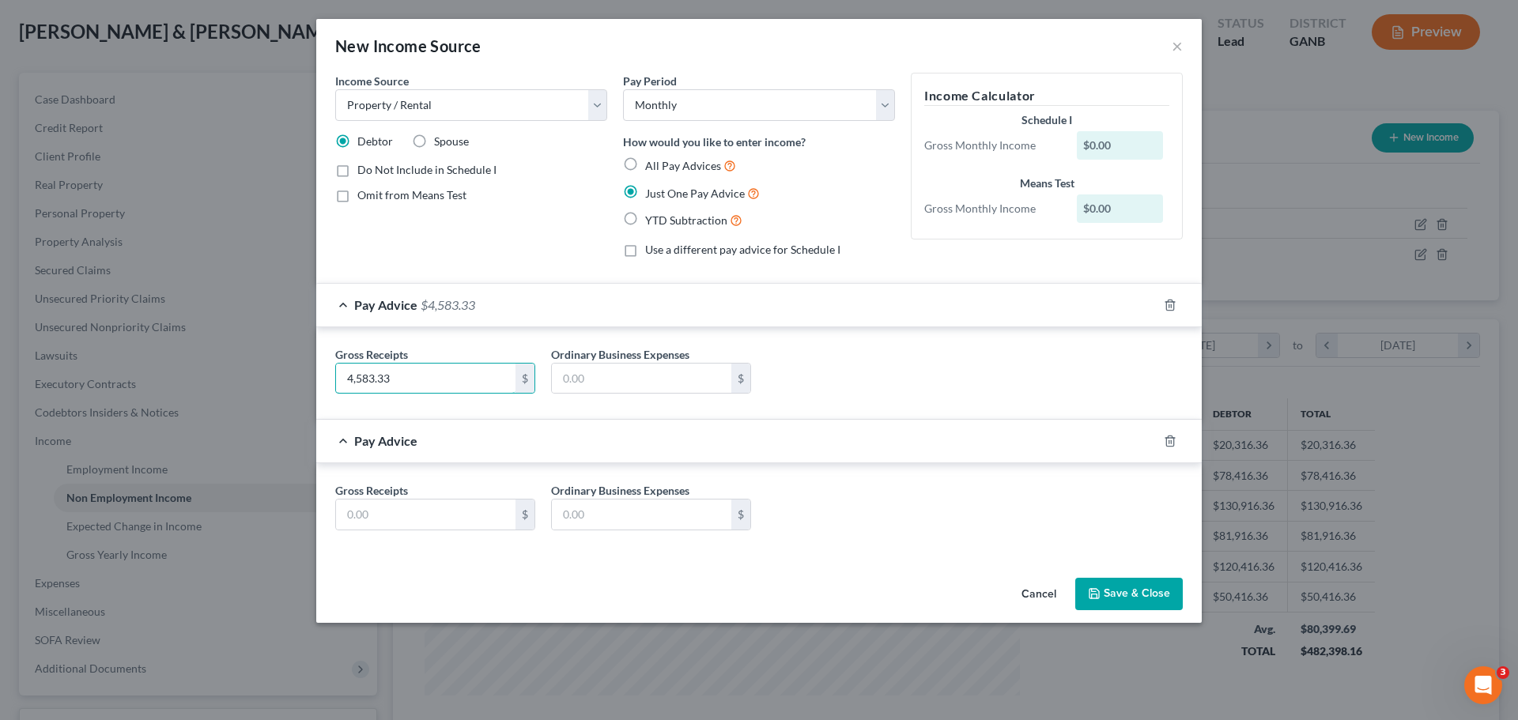
type input "4,583.33"
click at [516, 320] on div "Pay Advice $4,583.33" at bounding box center [736, 305] width 841 height 42
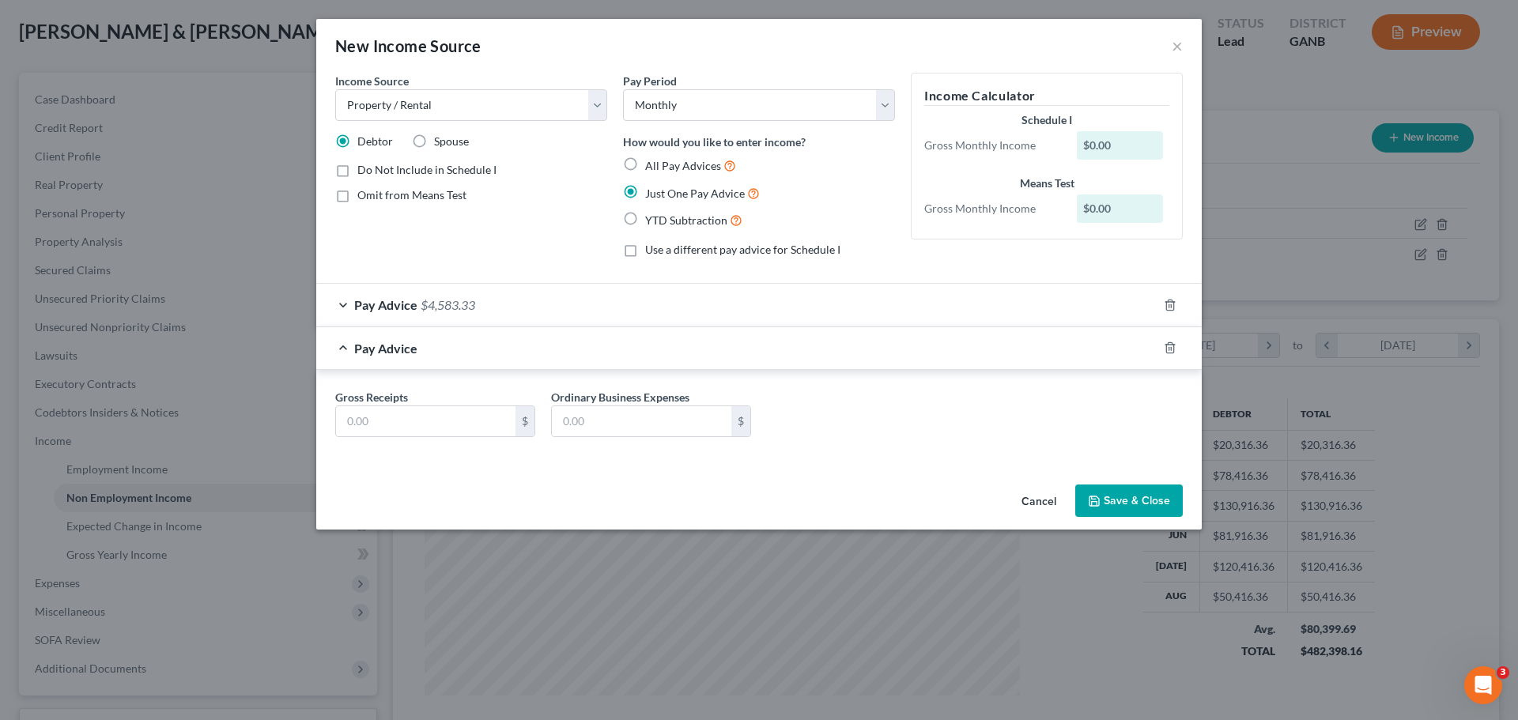
click at [519, 317] on div "Pay Advice $4,583.33" at bounding box center [736, 305] width 841 height 42
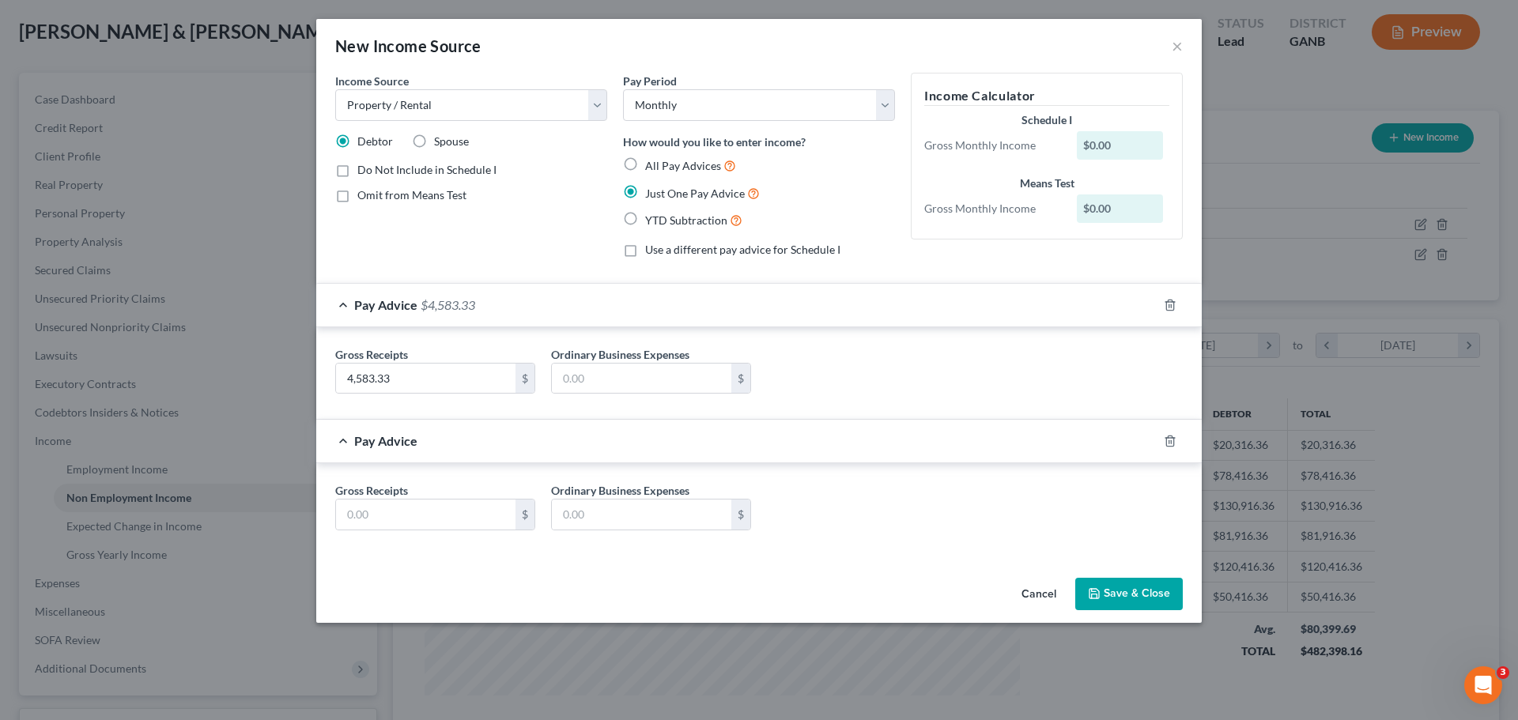
click at [1149, 592] on button "Save & Close" at bounding box center [1128, 594] width 107 height 33
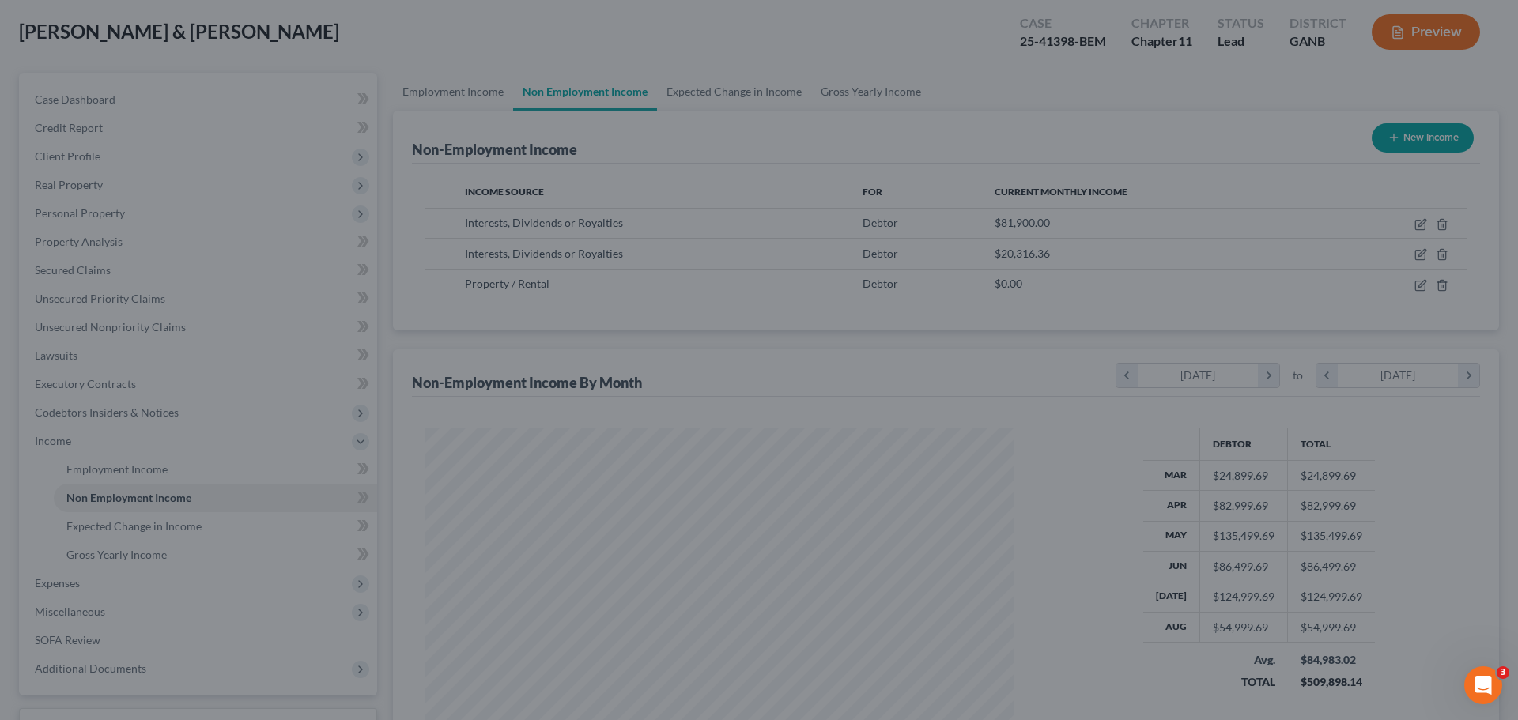
scroll to position [790144, 789818]
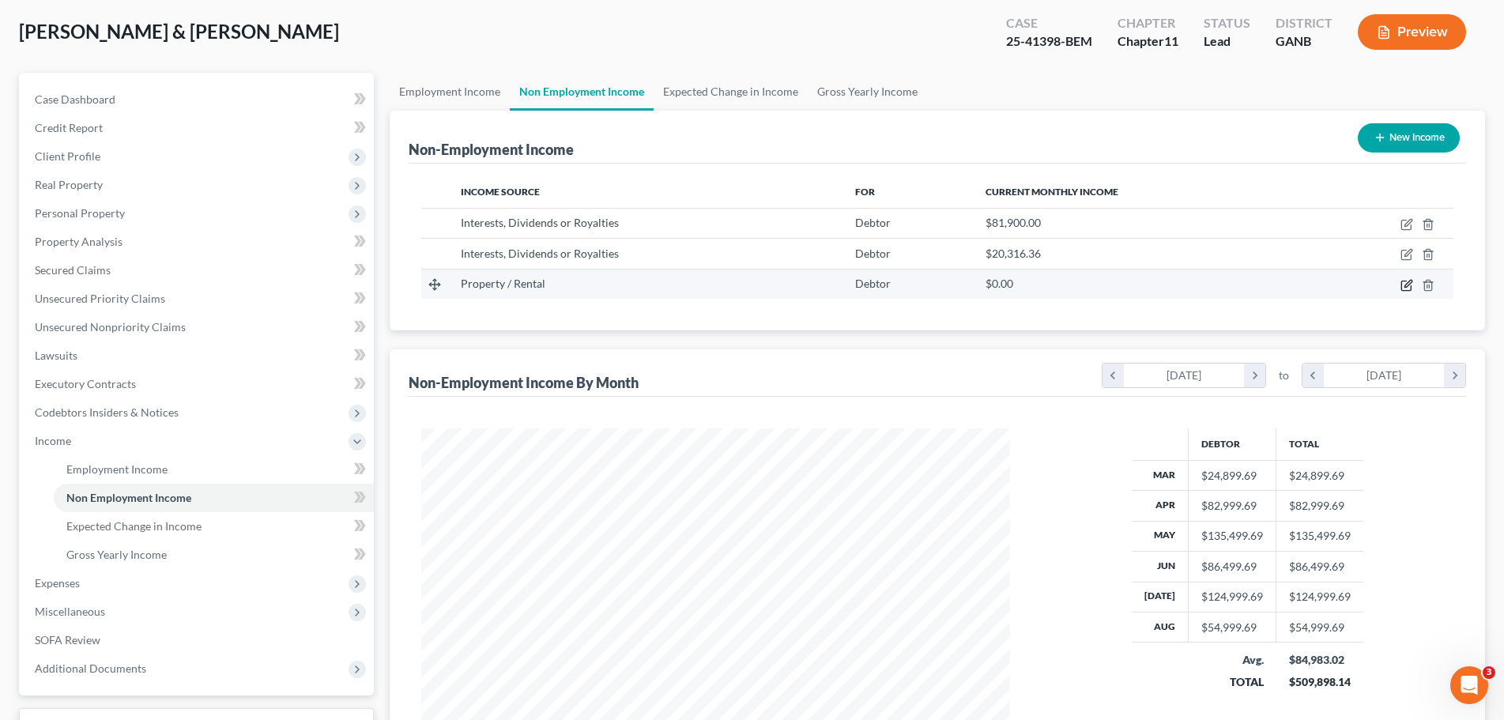
click at [1407, 288] on icon "button" at bounding box center [1407, 285] width 13 height 13
select select "9"
select select "0"
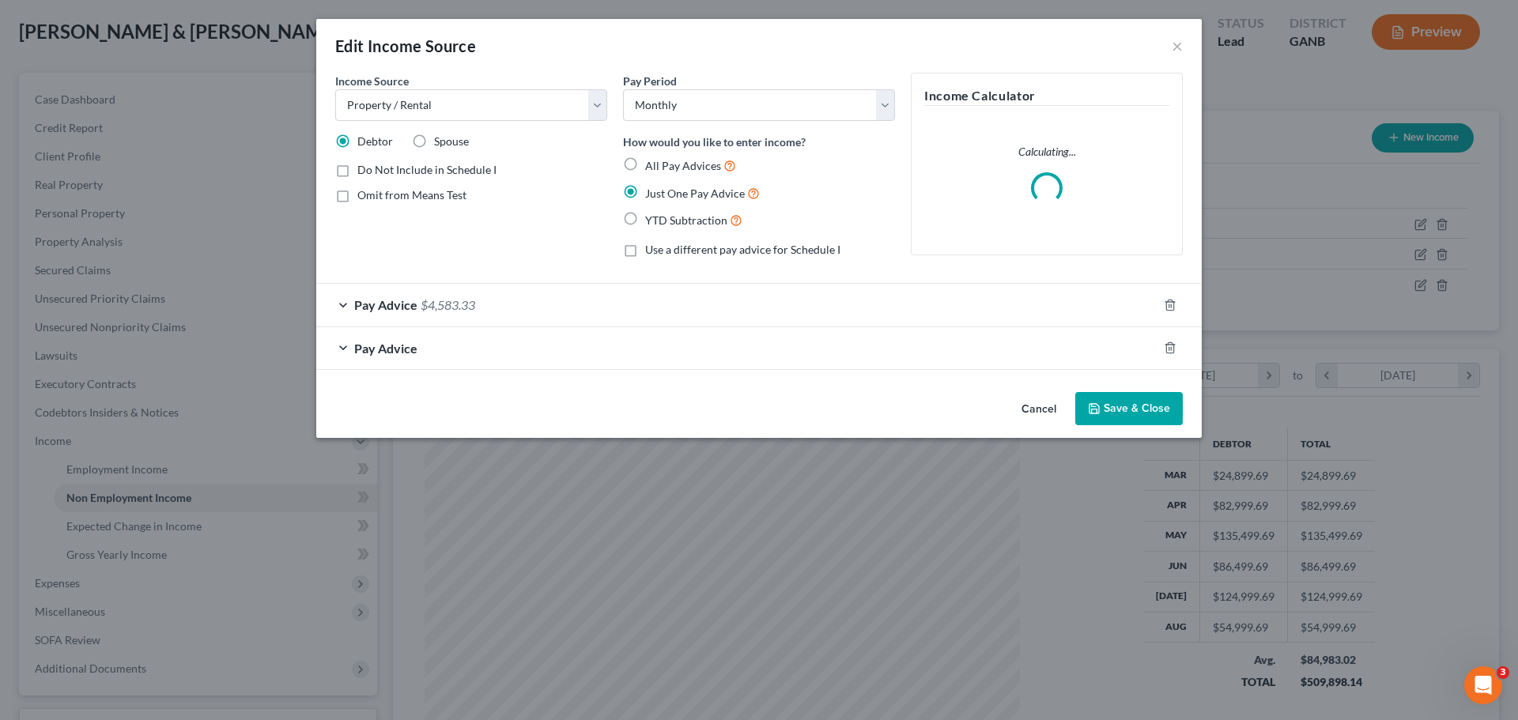
click at [473, 354] on div "Pay Advice" at bounding box center [736, 348] width 841 height 42
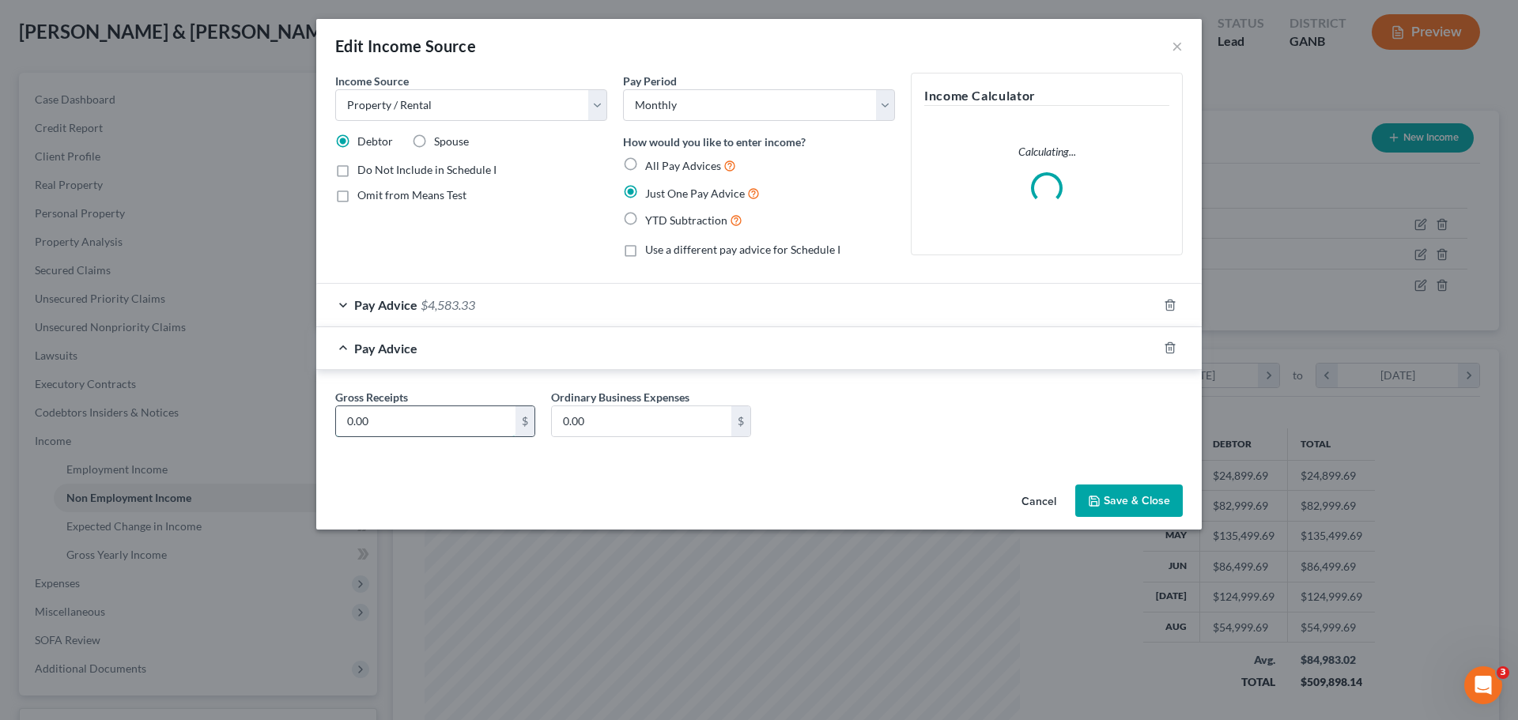
click at [462, 417] on input "0.00" at bounding box center [425, 421] width 179 height 30
click at [572, 295] on div "Pay Advice $4,583.33" at bounding box center [736, 305] width 841 height 42
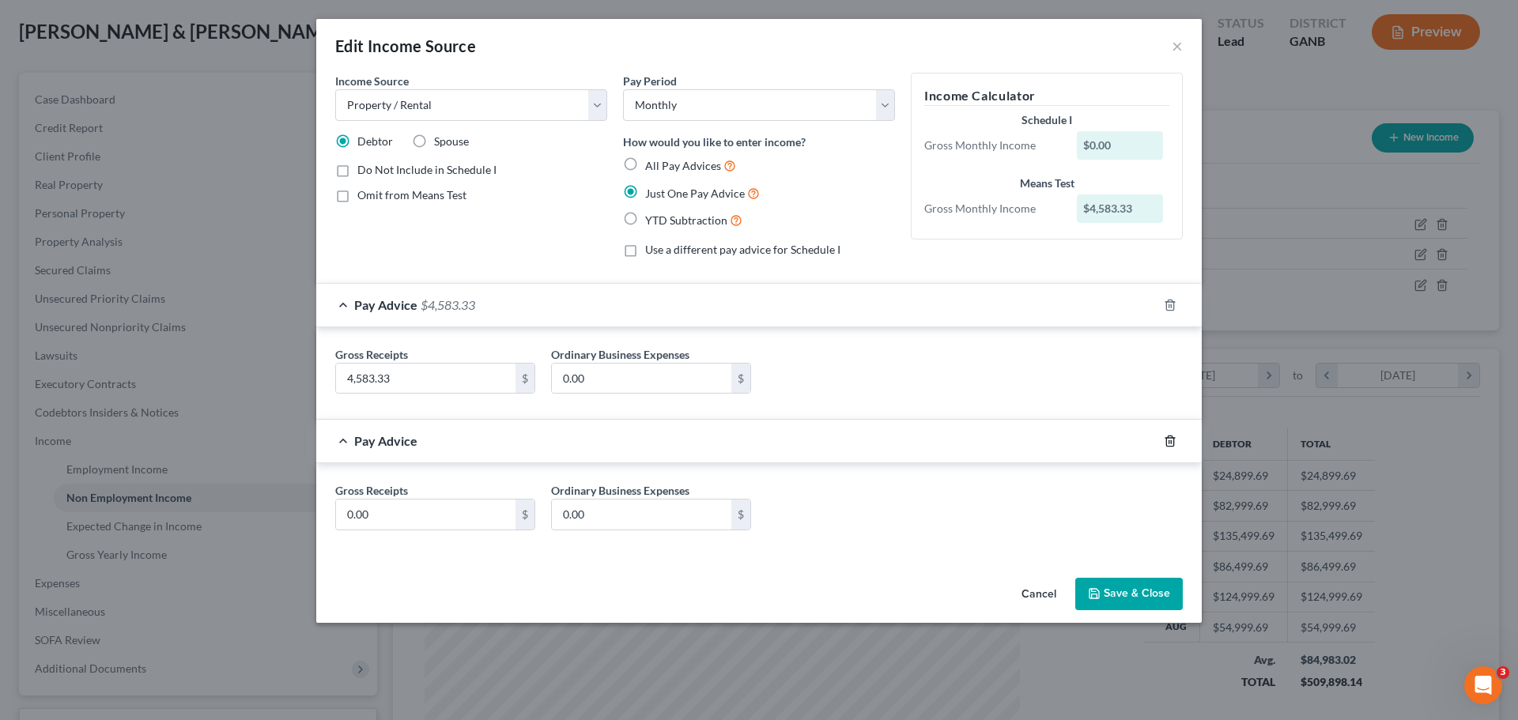
click at [1173, 441] on icon "button" at bounding box center [1169, 441] width 7 height 10
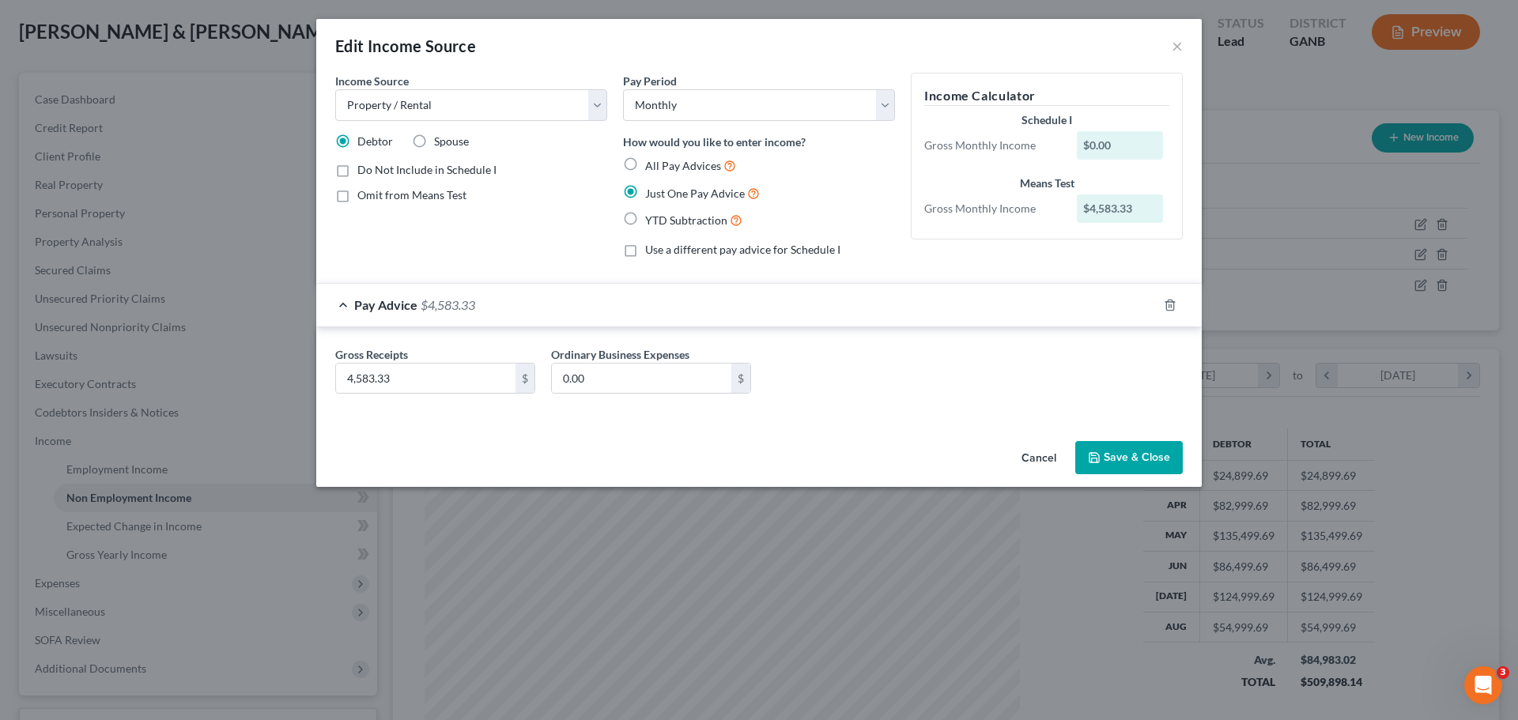
click at [1165, 451] on button "Save & Close" at bounding box center [1128, 457] width 107 height 33
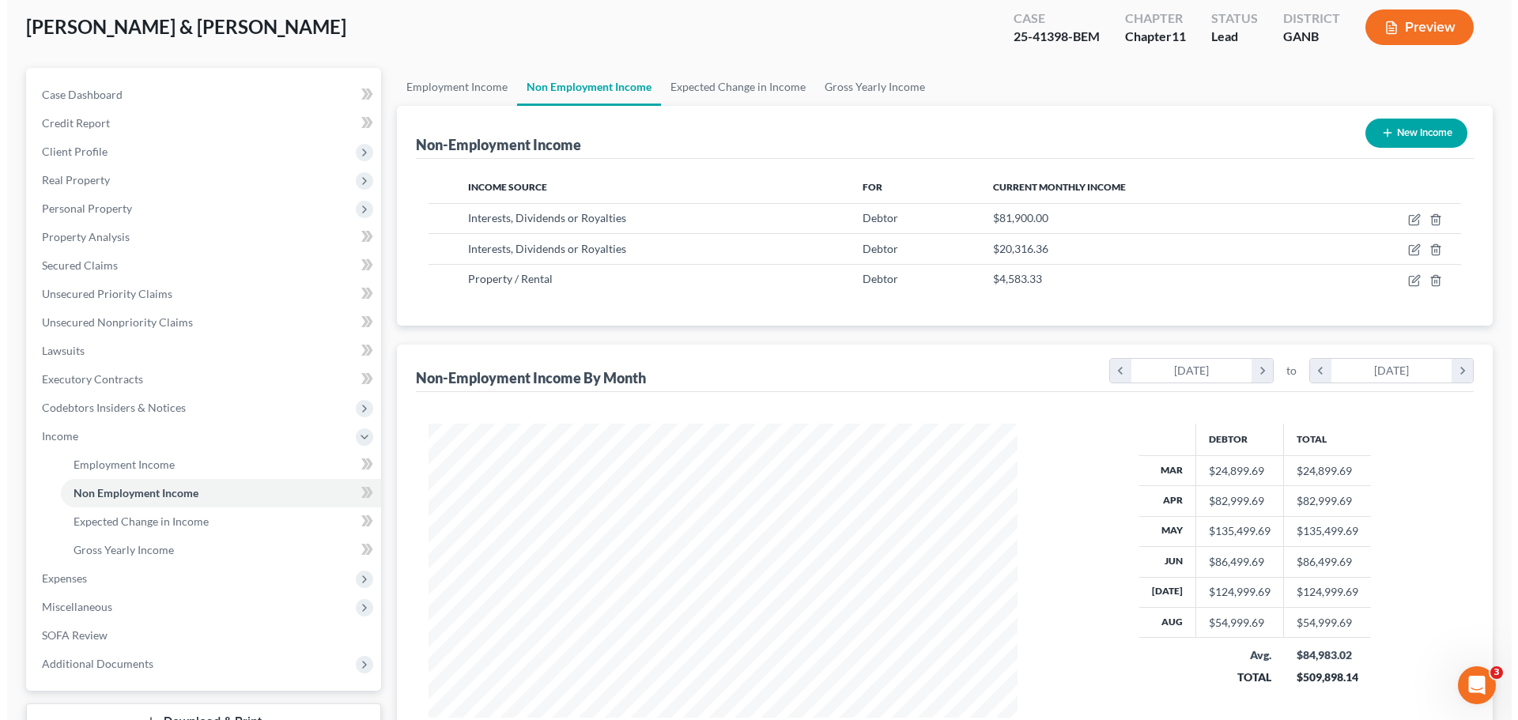
scroll to position [72, 0]
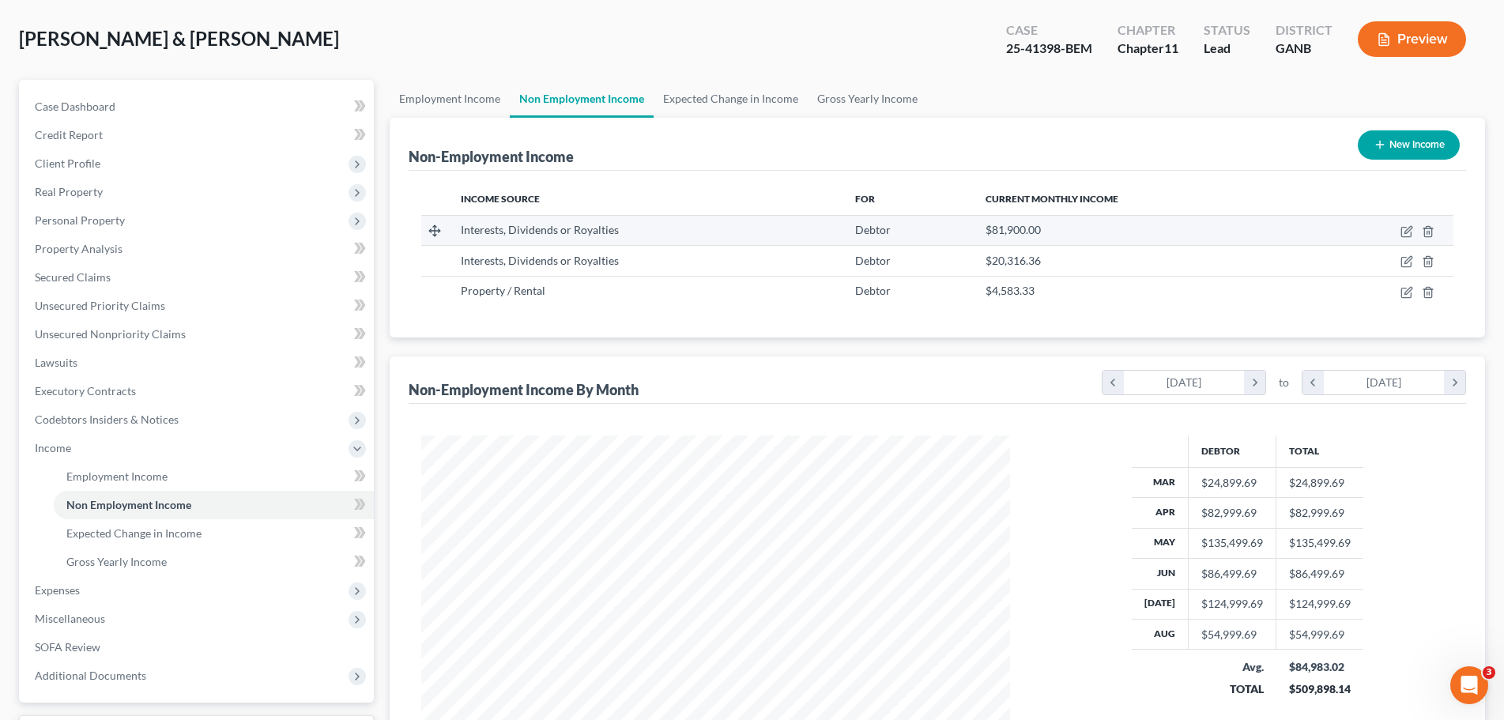
click at [1399, 226] on td at bounding box center [1383, 230] width 141 height 30
click at [1404, 228] on icon "button" at bounding box center [1405, 232] width 9 height 9
select select "6"
select select "0"
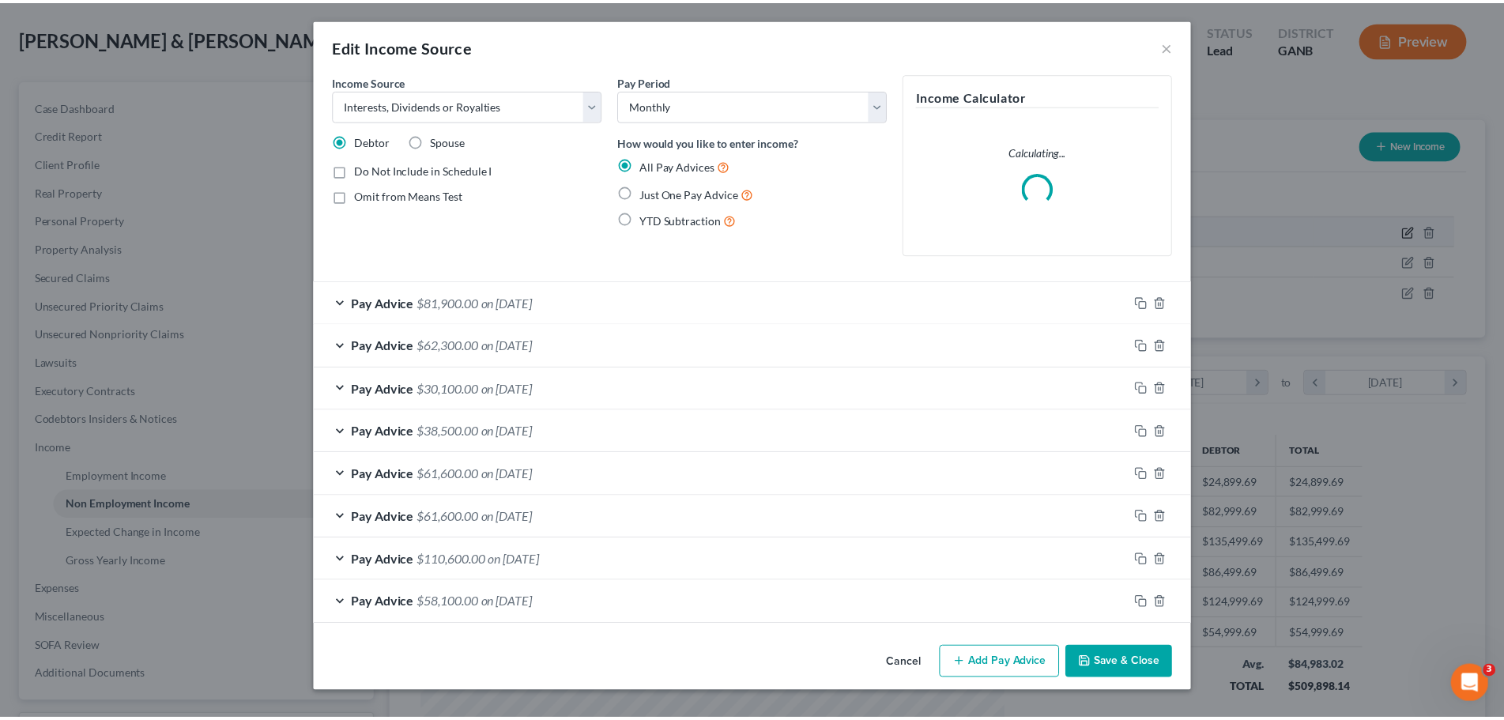
scroll to position [297, 627]
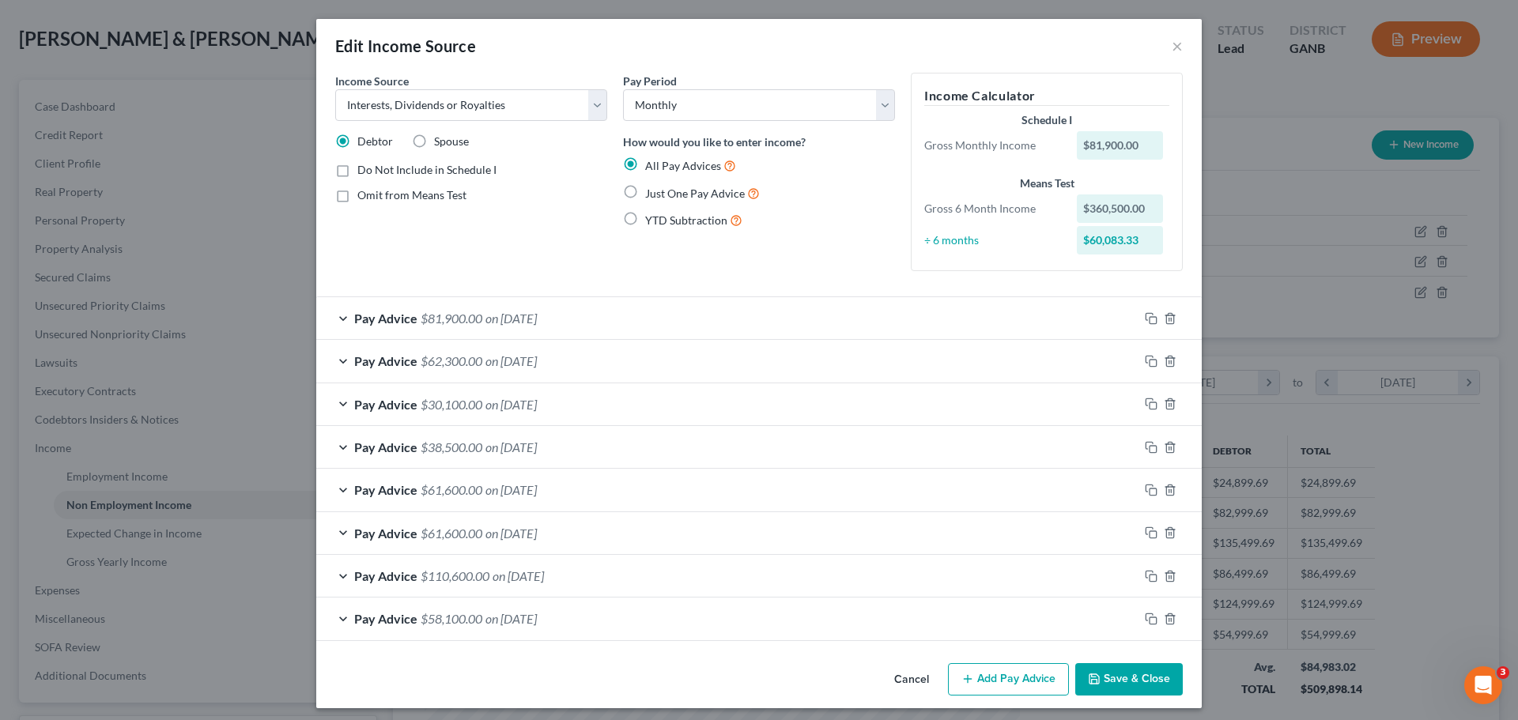
click at [1177, 45] on div "Edit Income Source ×" at bounding box center [758, 46] width 885 height 54
click at [1173, 45] on button "×" at bounding box center [1176, 45] width 11 height 19
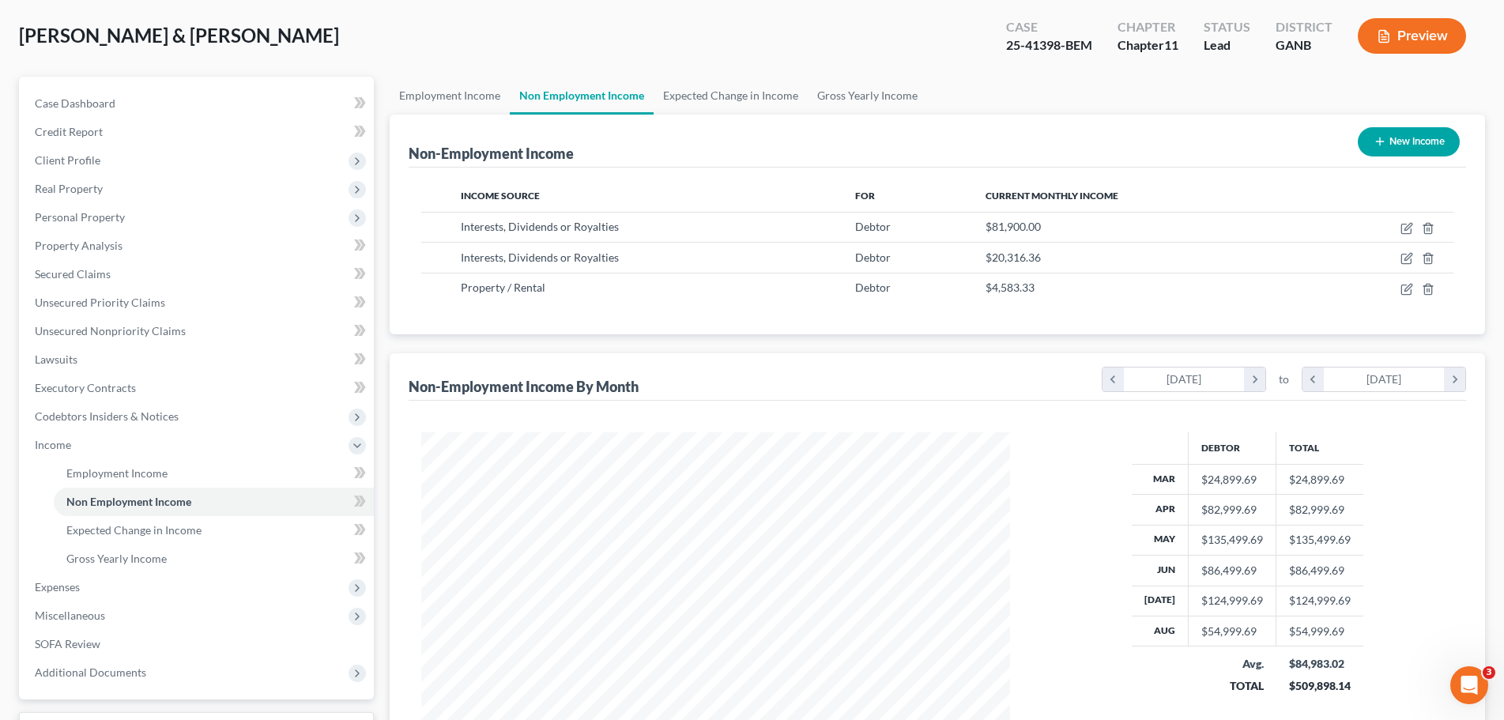
scroll to position [72, 0]
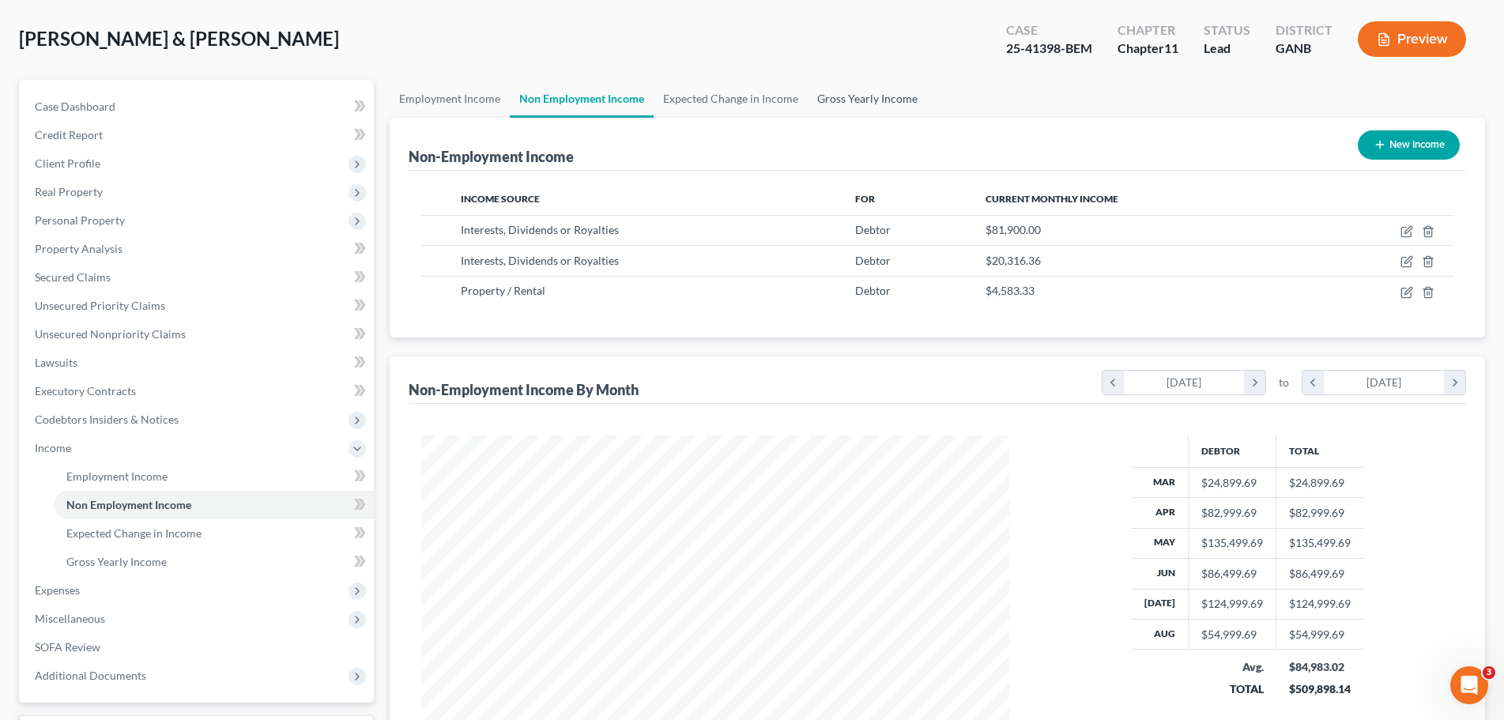
click at [841, 91] on link "Gross Yearly Income" at bounding box center [867, 99] width 119 height 38
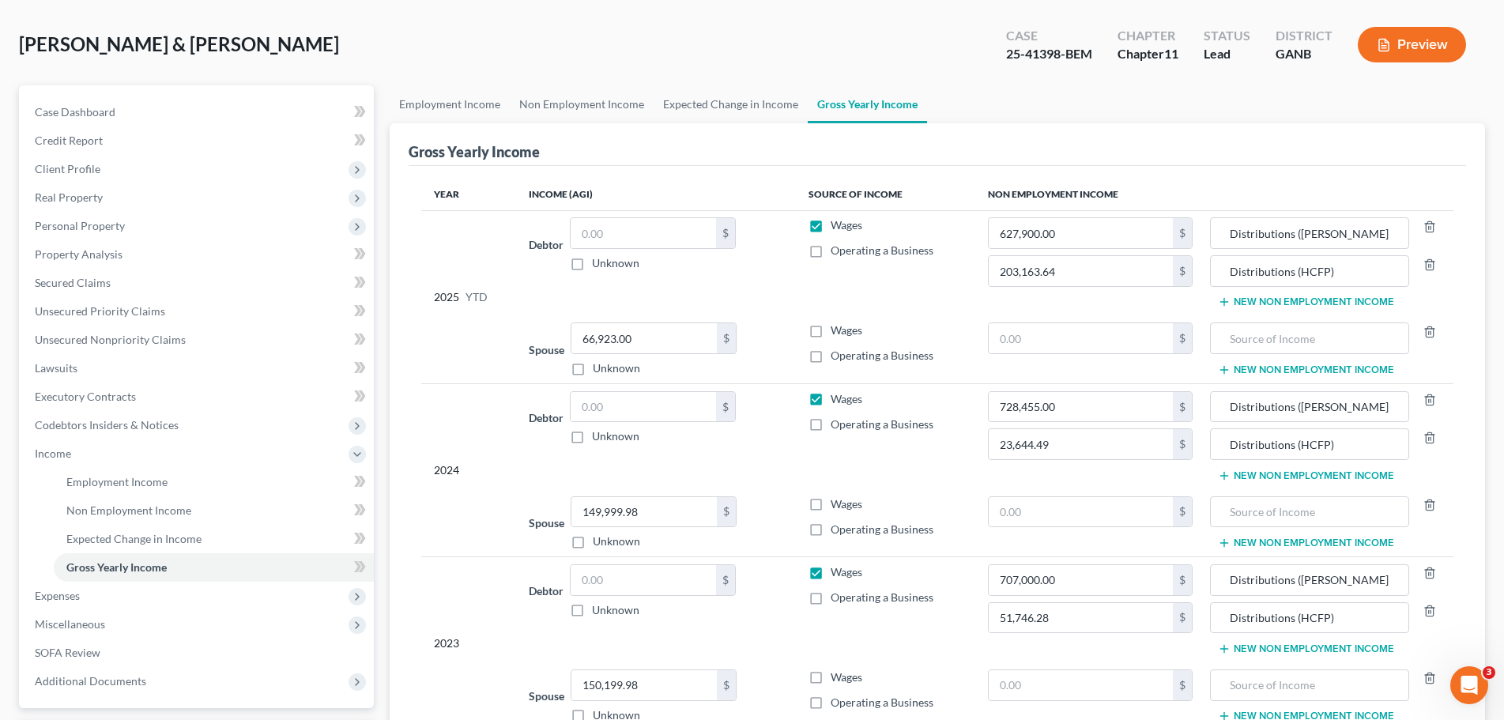
scroll to position [158, 0]
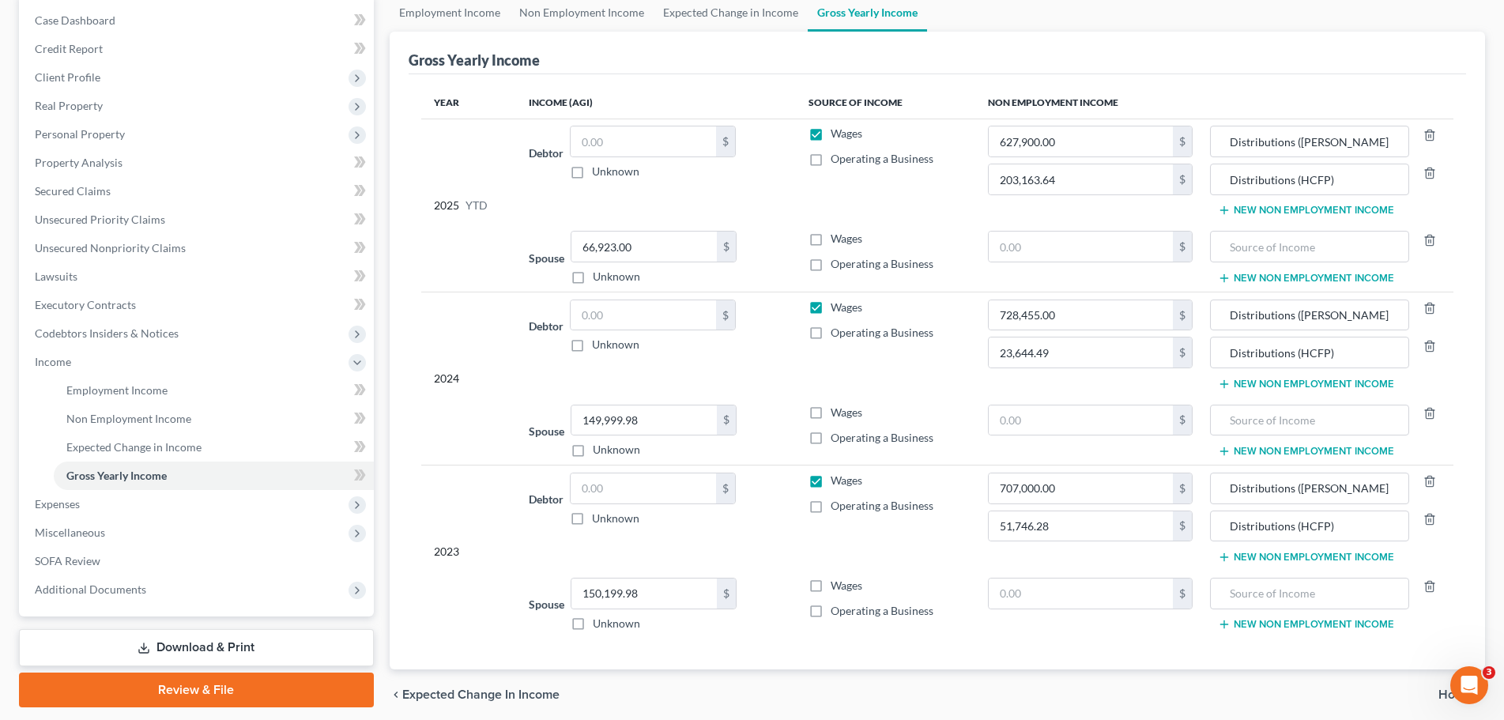
click at [1312, 379] on button "New Non Employment Income" at bounding box center [1306, 384] width 176 height 13
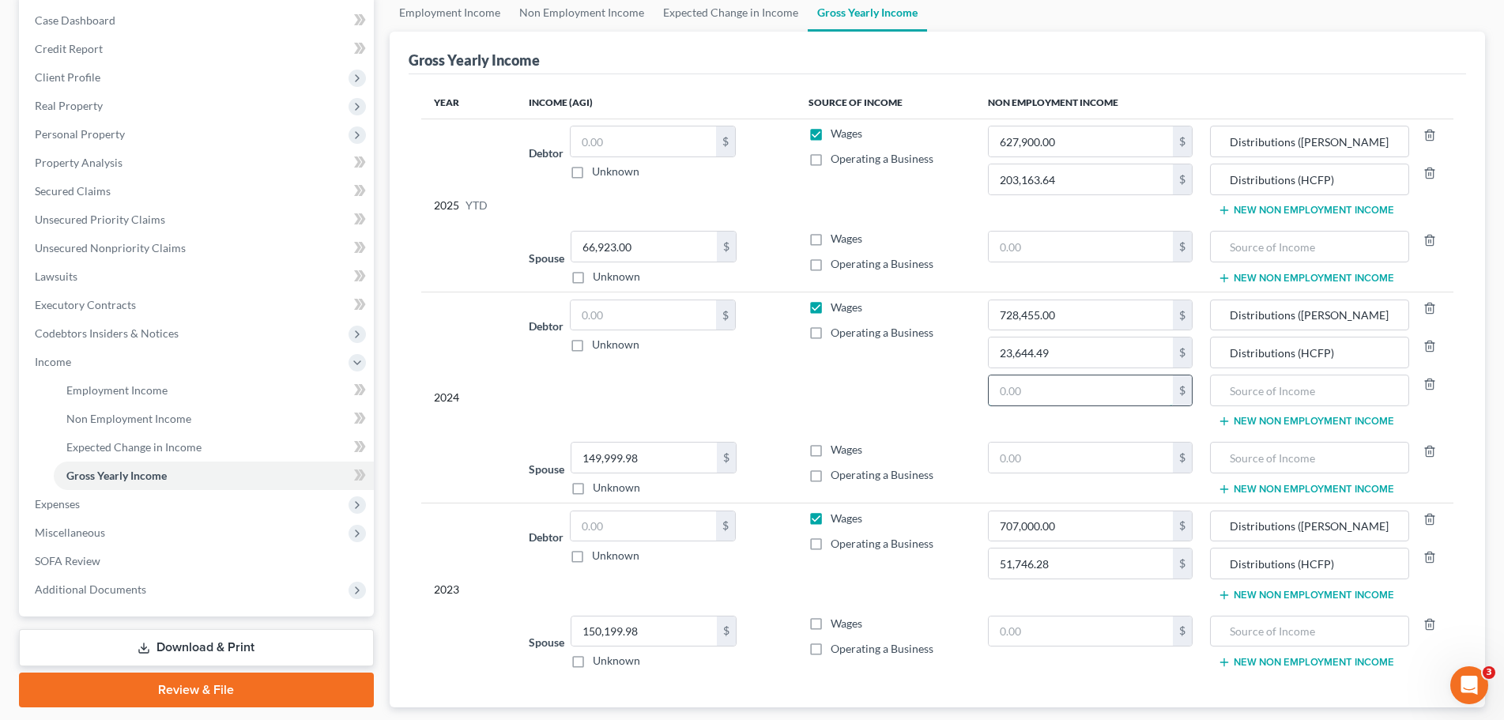
click at [1079, 394] on input "text" at bounding box center [1080, 390] width 183 height 30
type input "0"
click at [911, 416] on td "Wages Operating a Business" at bounding box center [886, 363] width 180 height 143
click at [1426, 386] on icon "button" at bounding box center [1429, 384] width 7 height 10
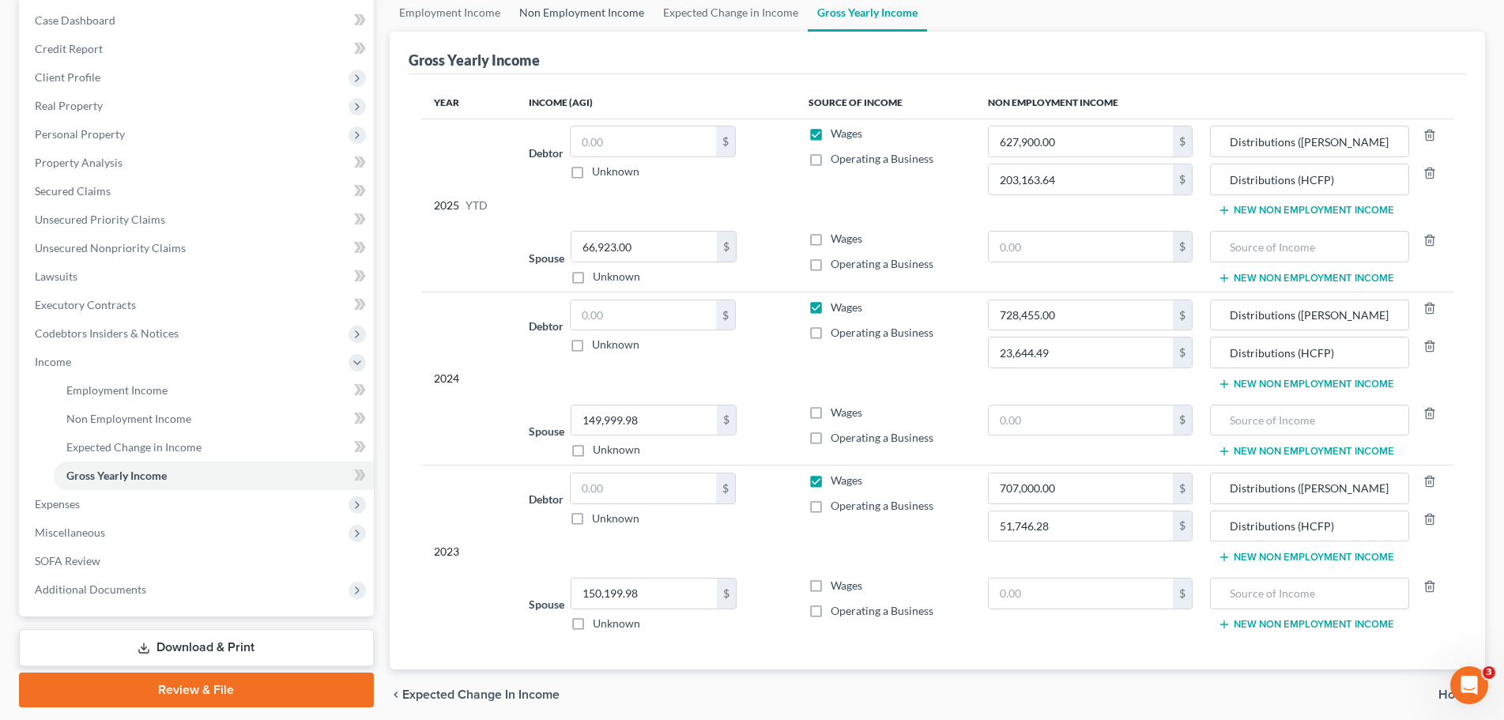
click at [538, 7] on link "Non Employment Income" at bounding box center [582, 13] width 144 height 38
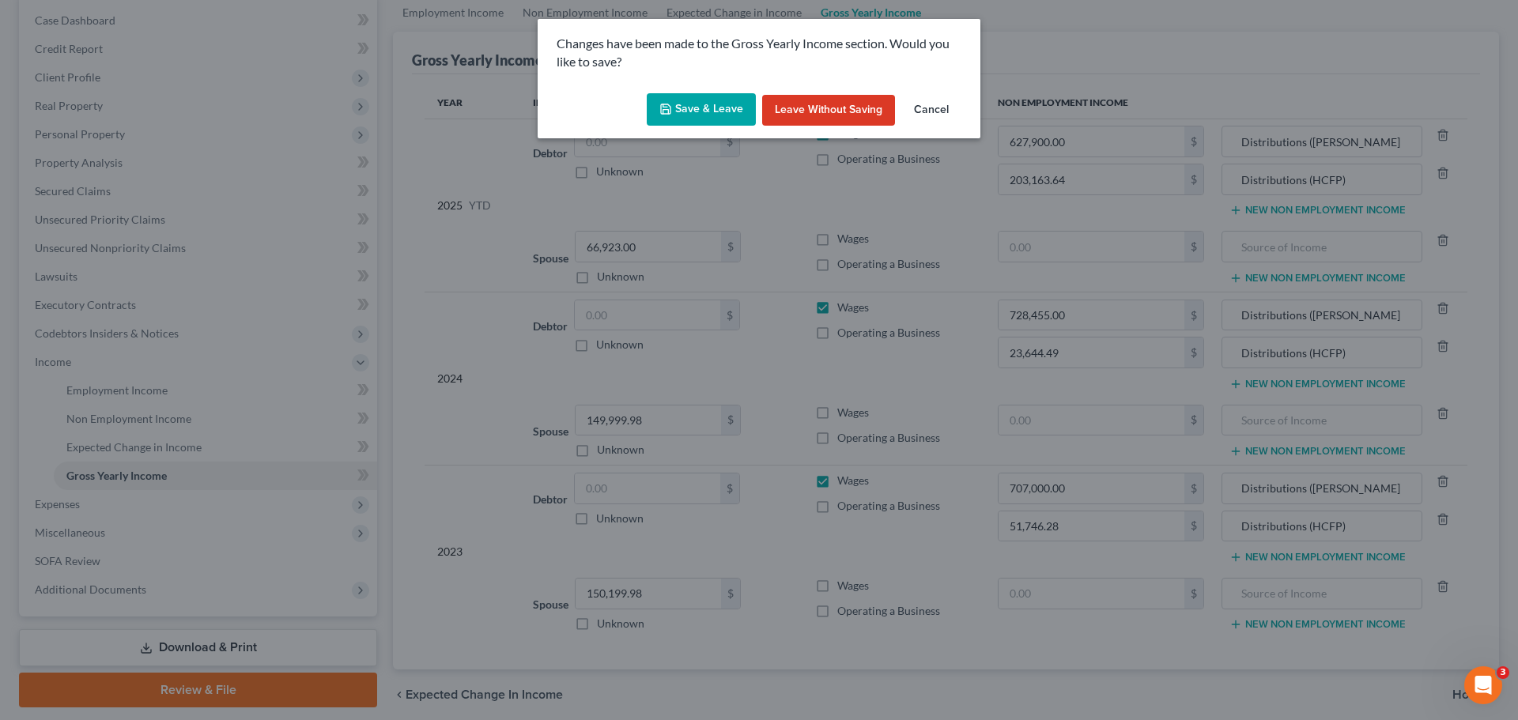
click at [722, 107] on button "Save & Leave" at bounding box center [701, 109] width 109 height 33
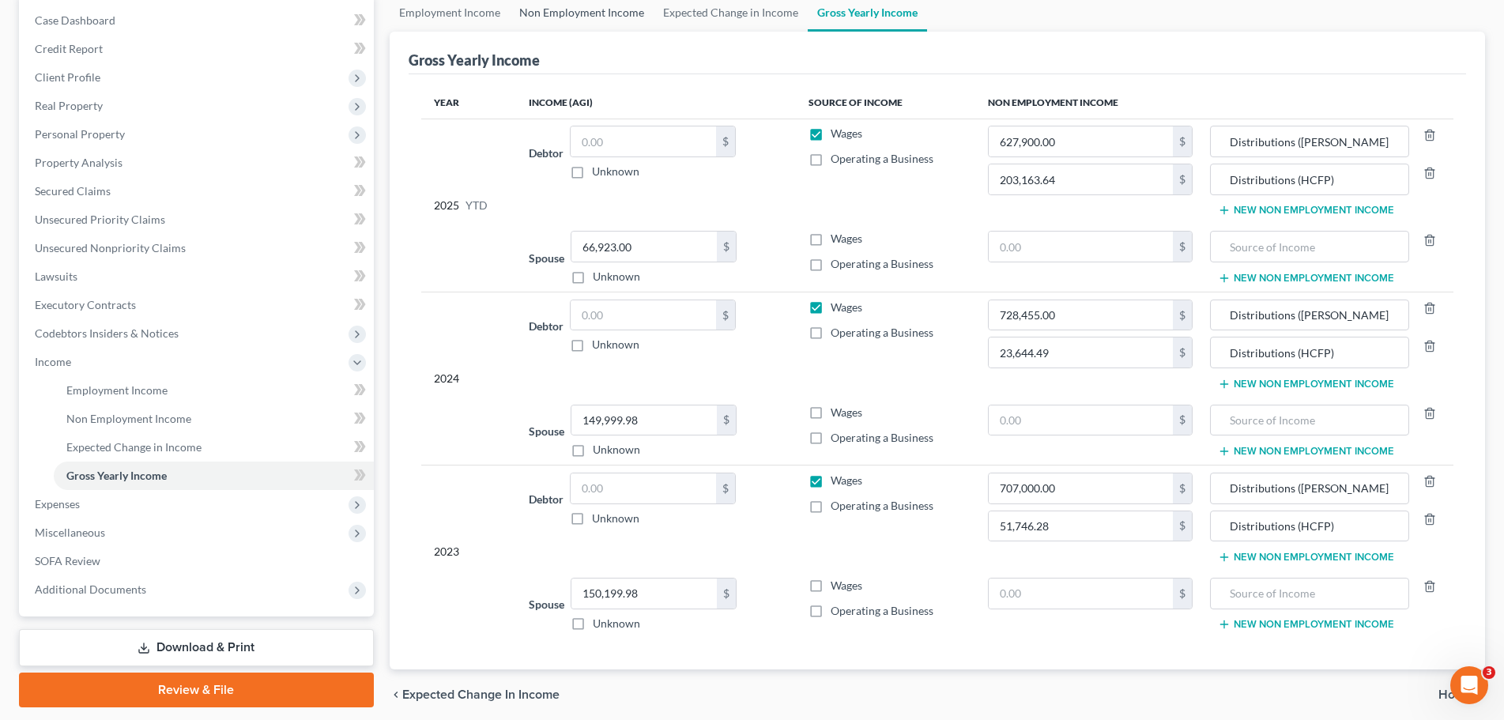
click at [608, 18] on link "Non Employment Income" at bounding box center [582, 13] width 144 height 38
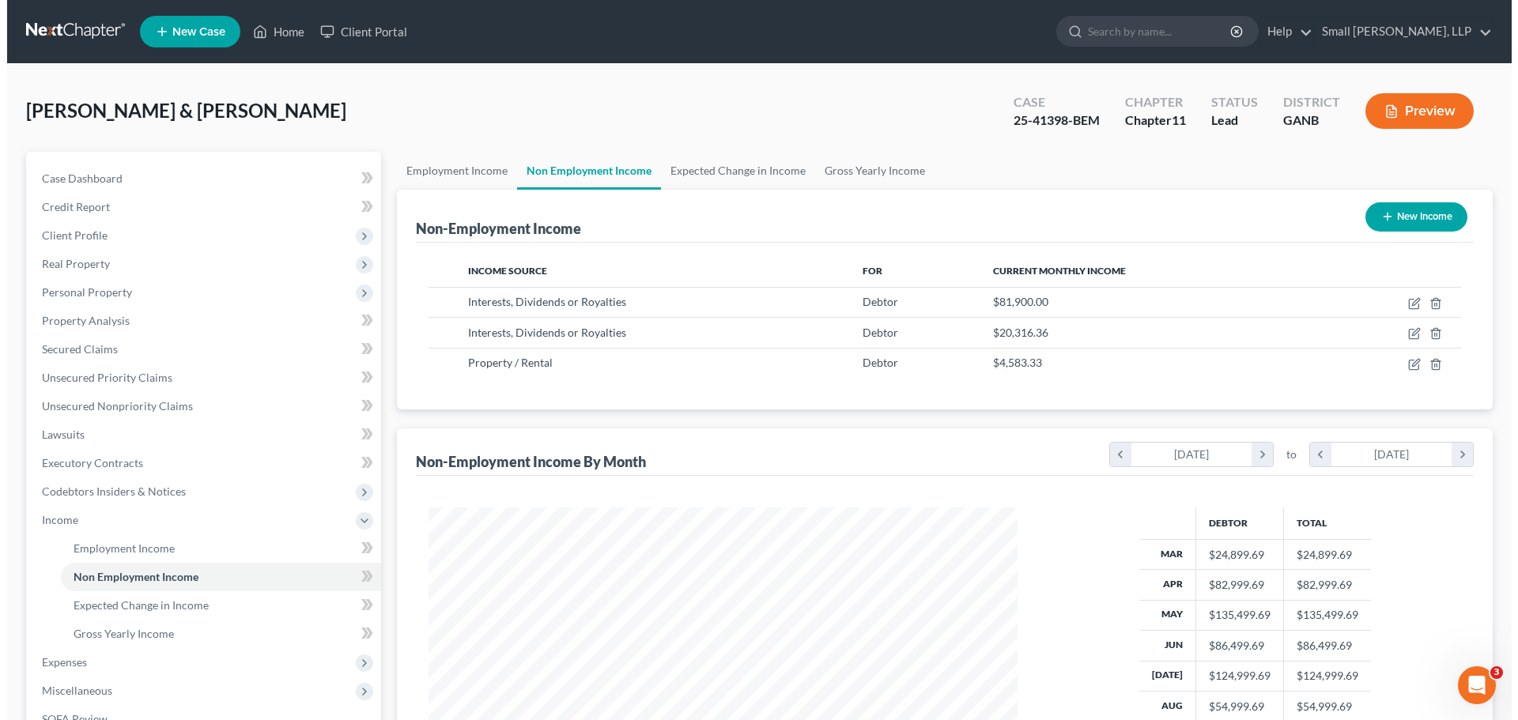
scroll to position [294, 621]
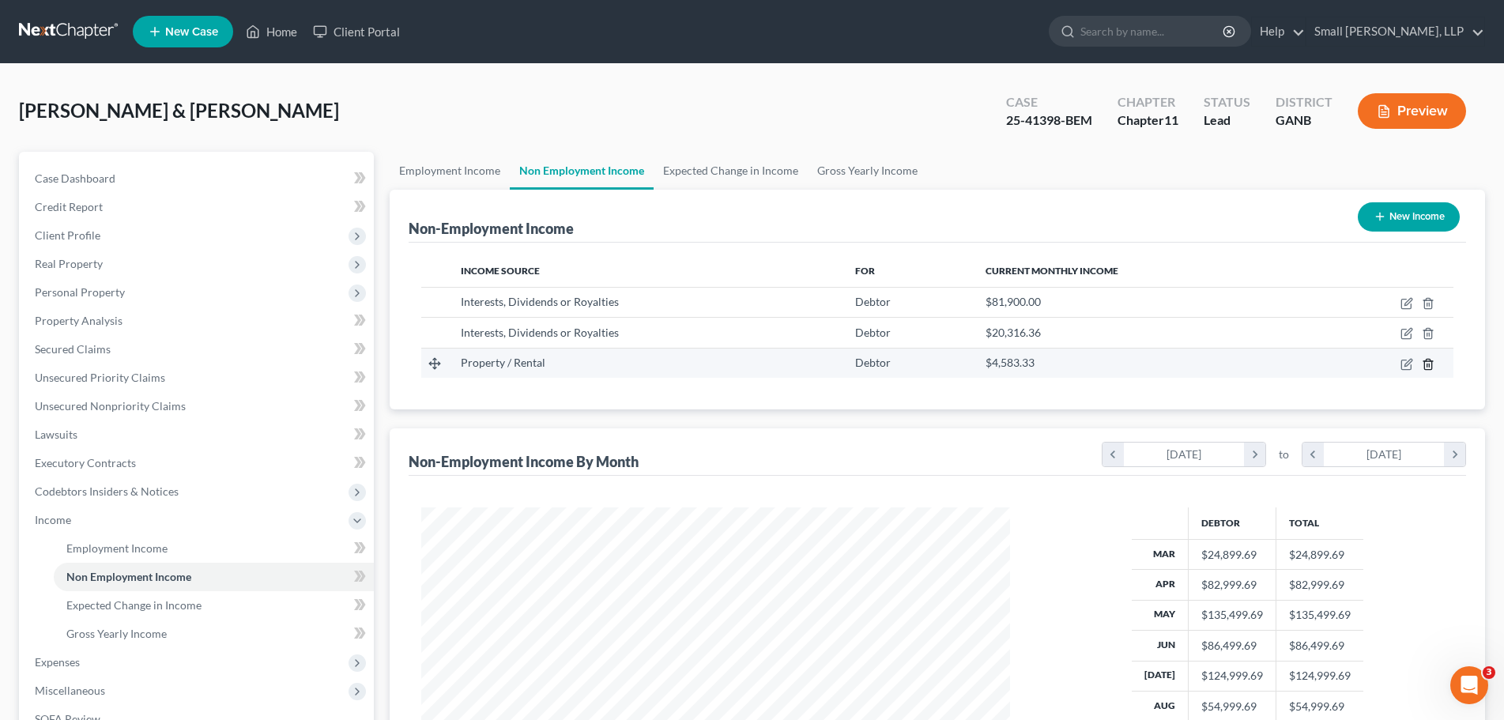
click at [1428, 367] on line "button" at bounding box center [1428, 365] width 0 height 3
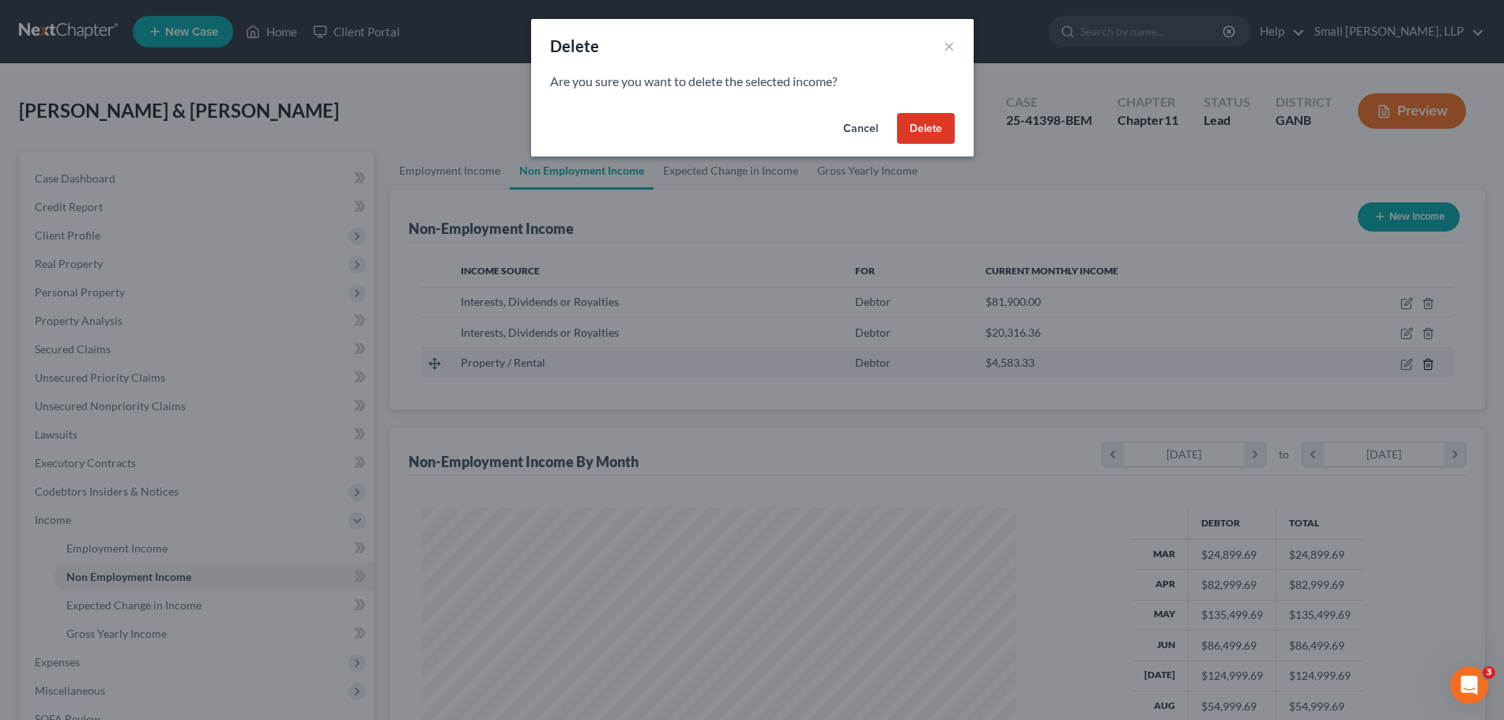
scroll to position [297, 627]
click at [922, 124] on button "Delete" at bounding box center [932, 129] width 58 height 32
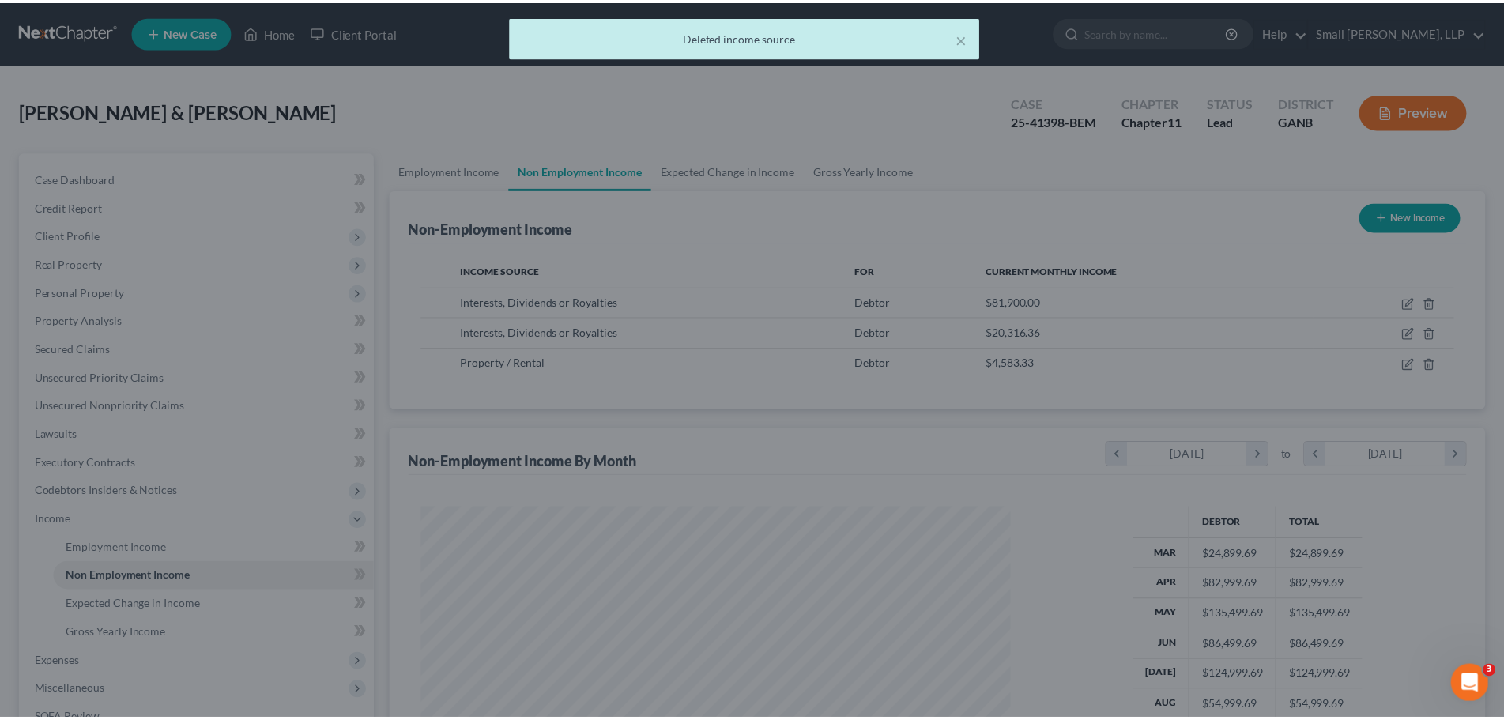
scroll to position [790144, 789818]
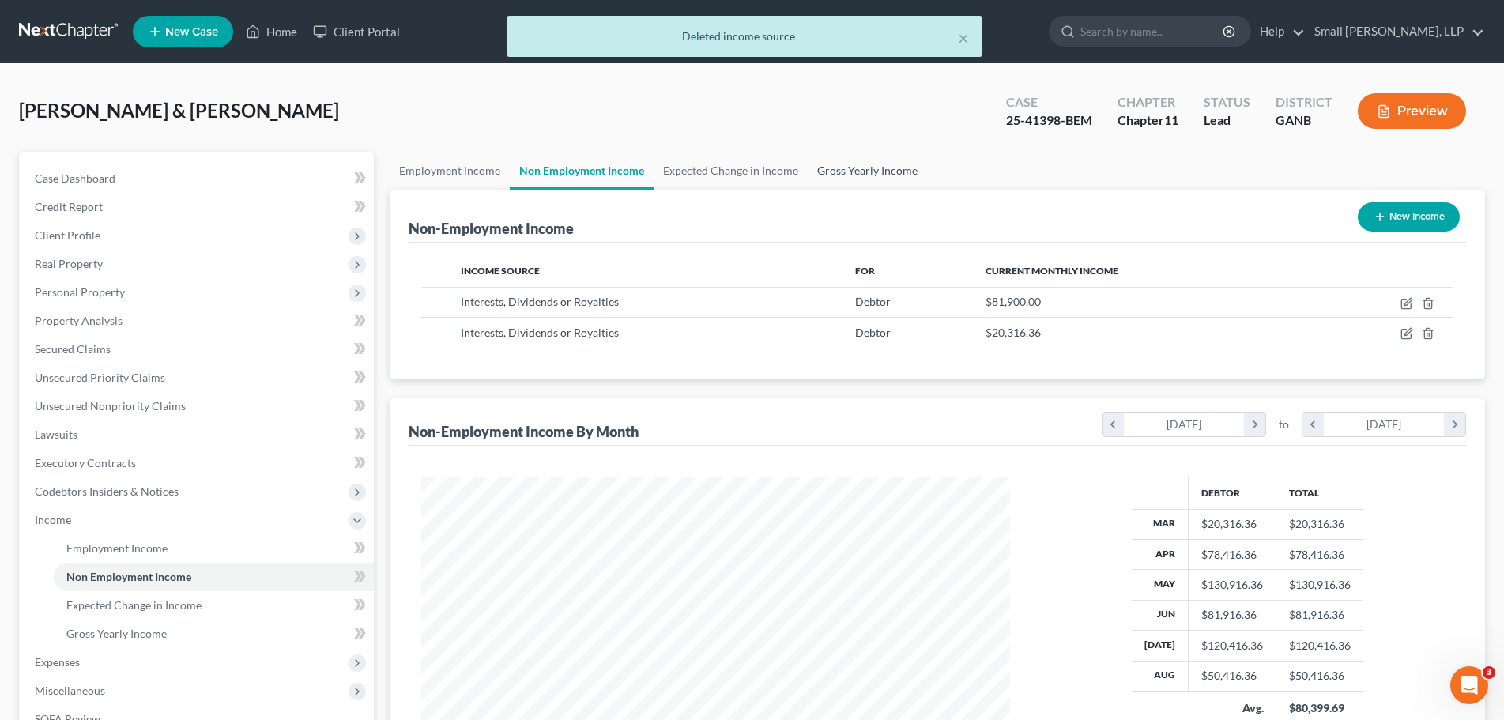
click at [883, 175] on link "Gross Yearly Income" at bounding box center [867, 171] width 119 height 38
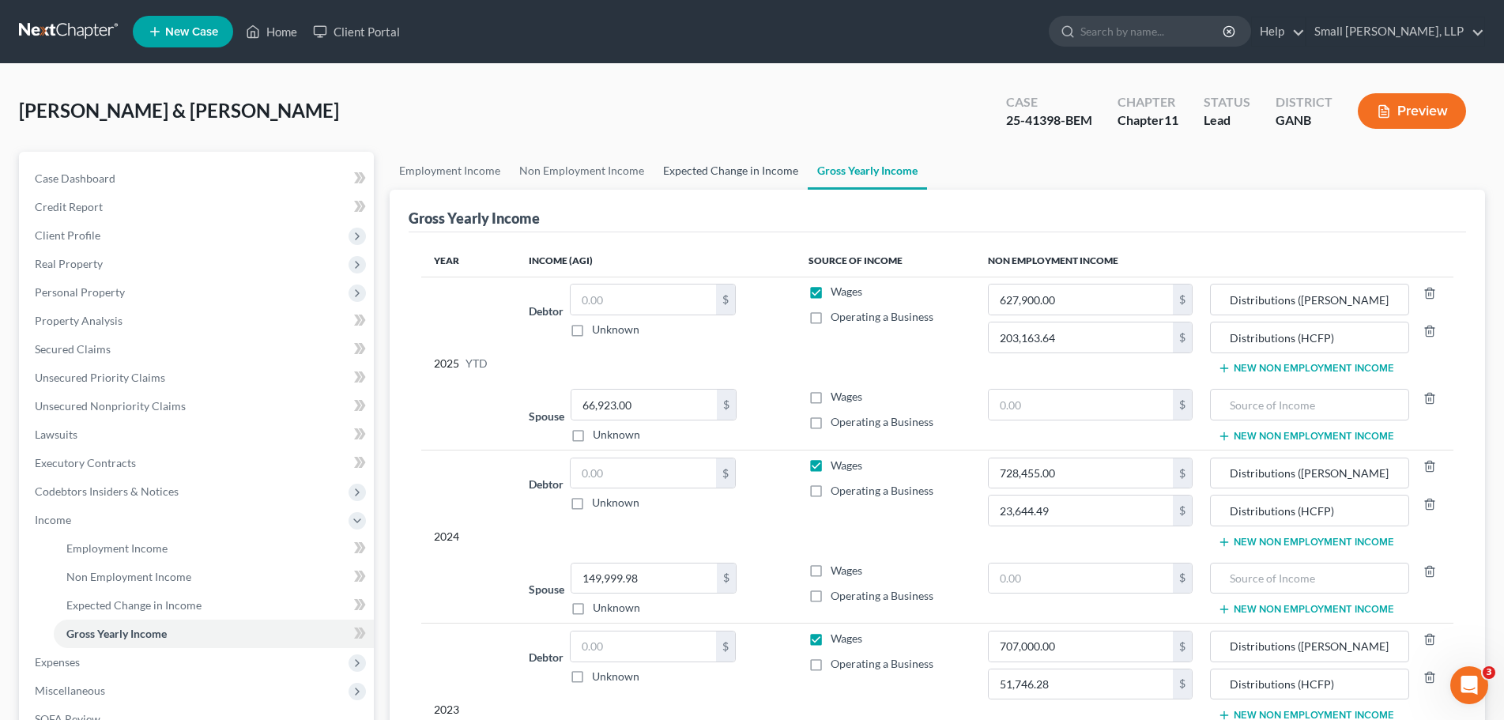
click at [730, 169] on link "Expected Change in Income" at bounding box center [731, 171] width 154 height 38
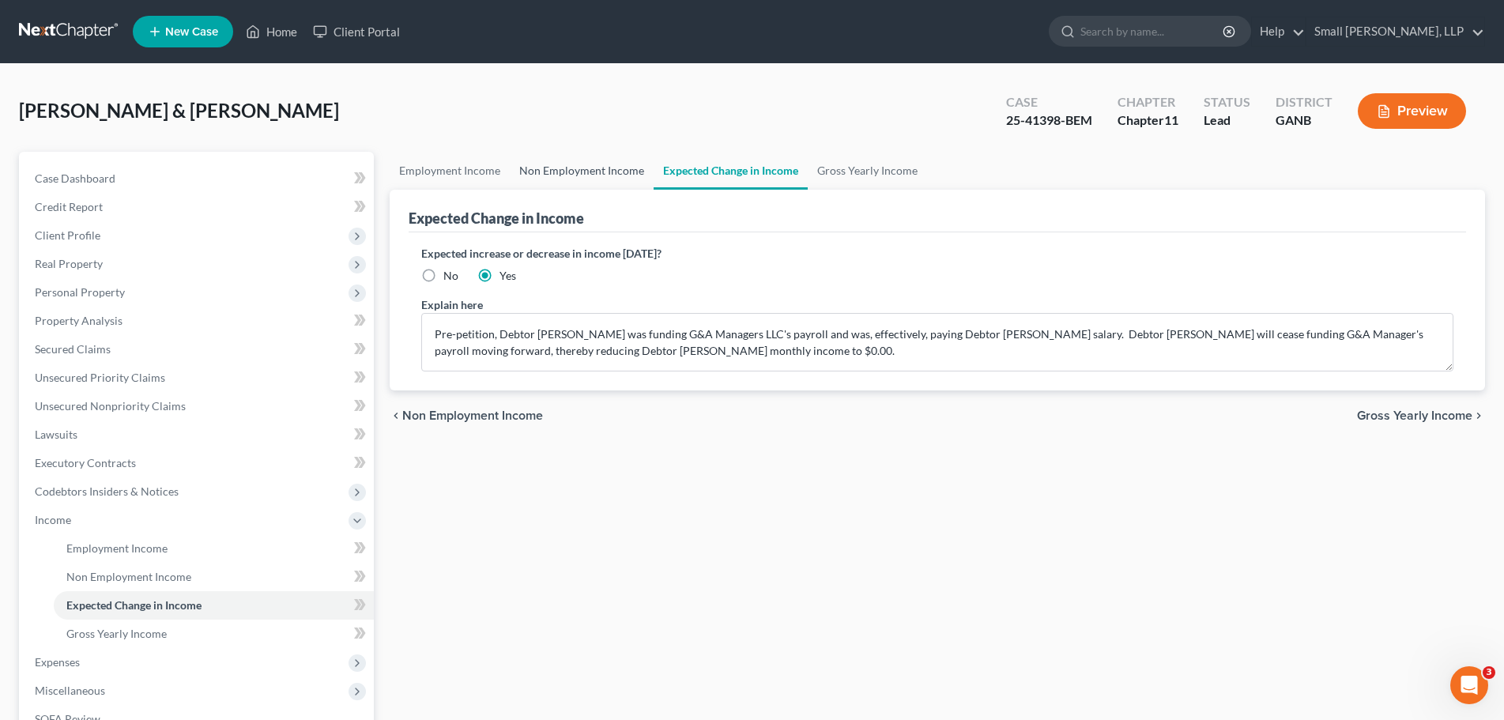
click at [590, 168] on link "Non Employment Income" at bounding box center [582, 171] width 144 height 38
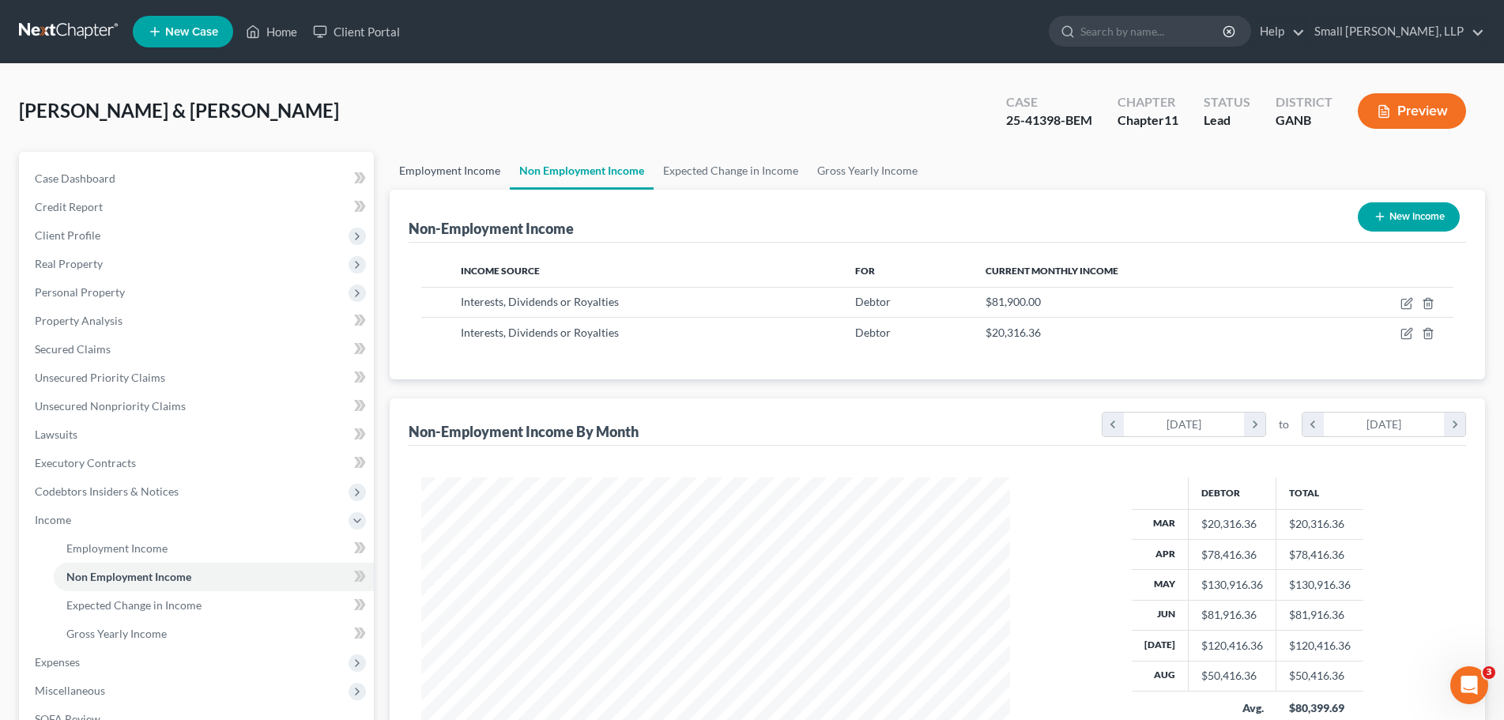
scroll to position [294, 621]
click at [430, 172] on link "Employment Income" at bounding box center [450, 171] width 120 height 38
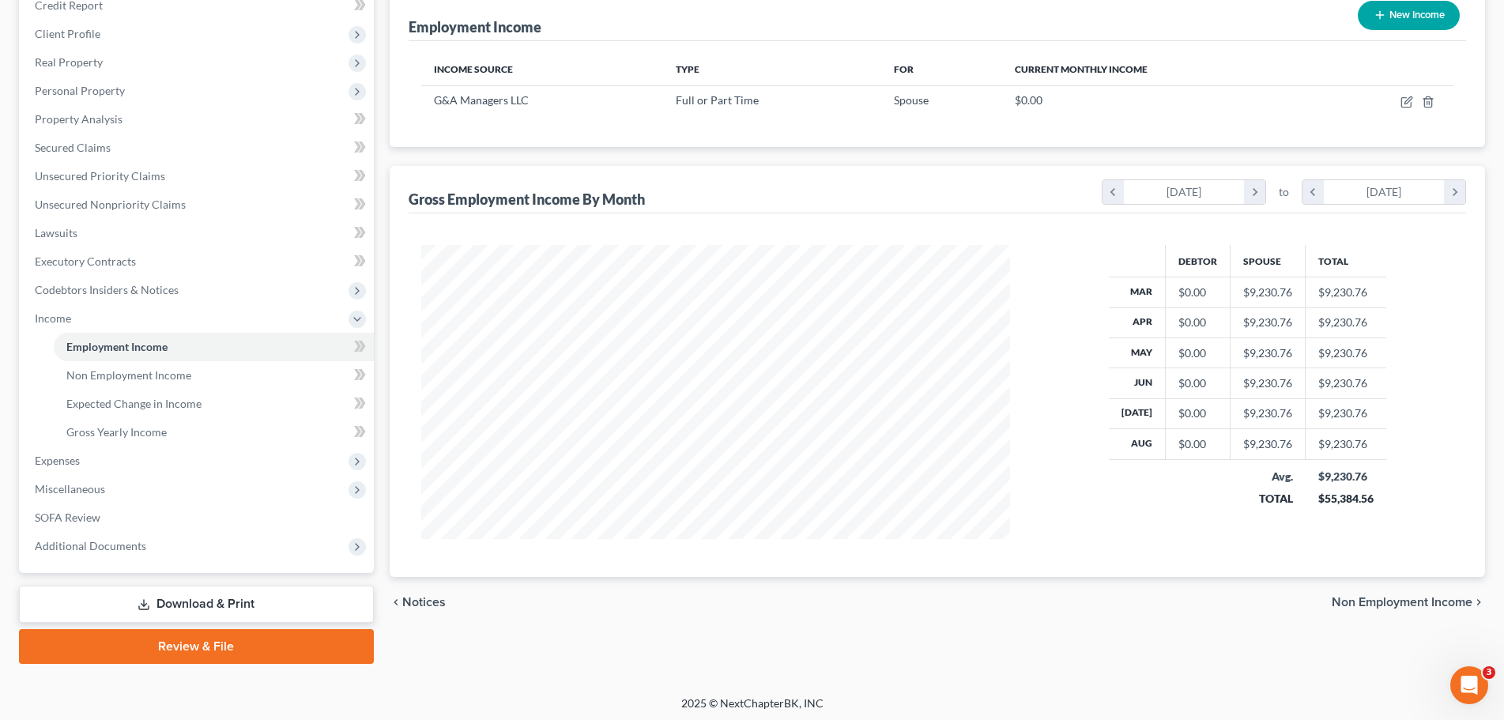
scroll to position [206, 0]
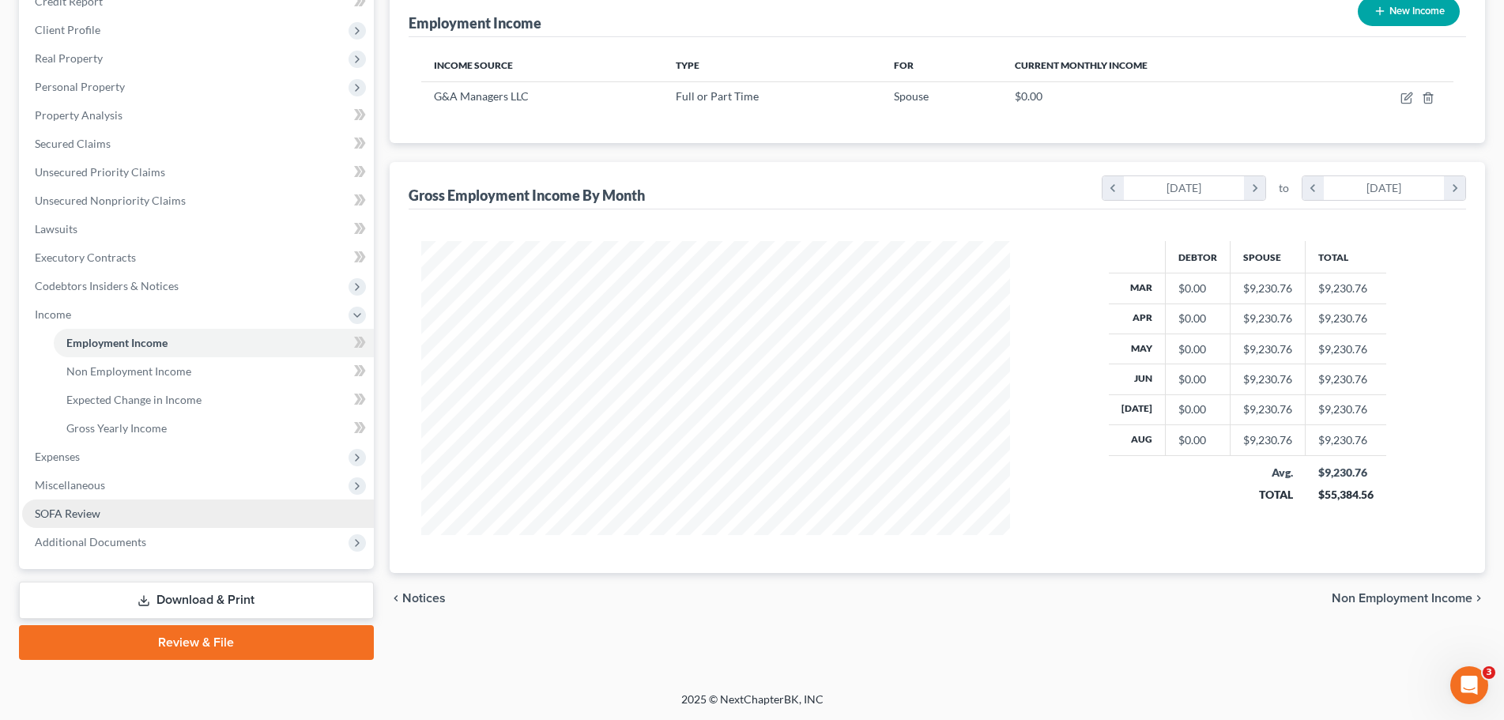
click at [153, 516] on link "SOFA Review" at bounding box center [198, 514] width 352 height 28
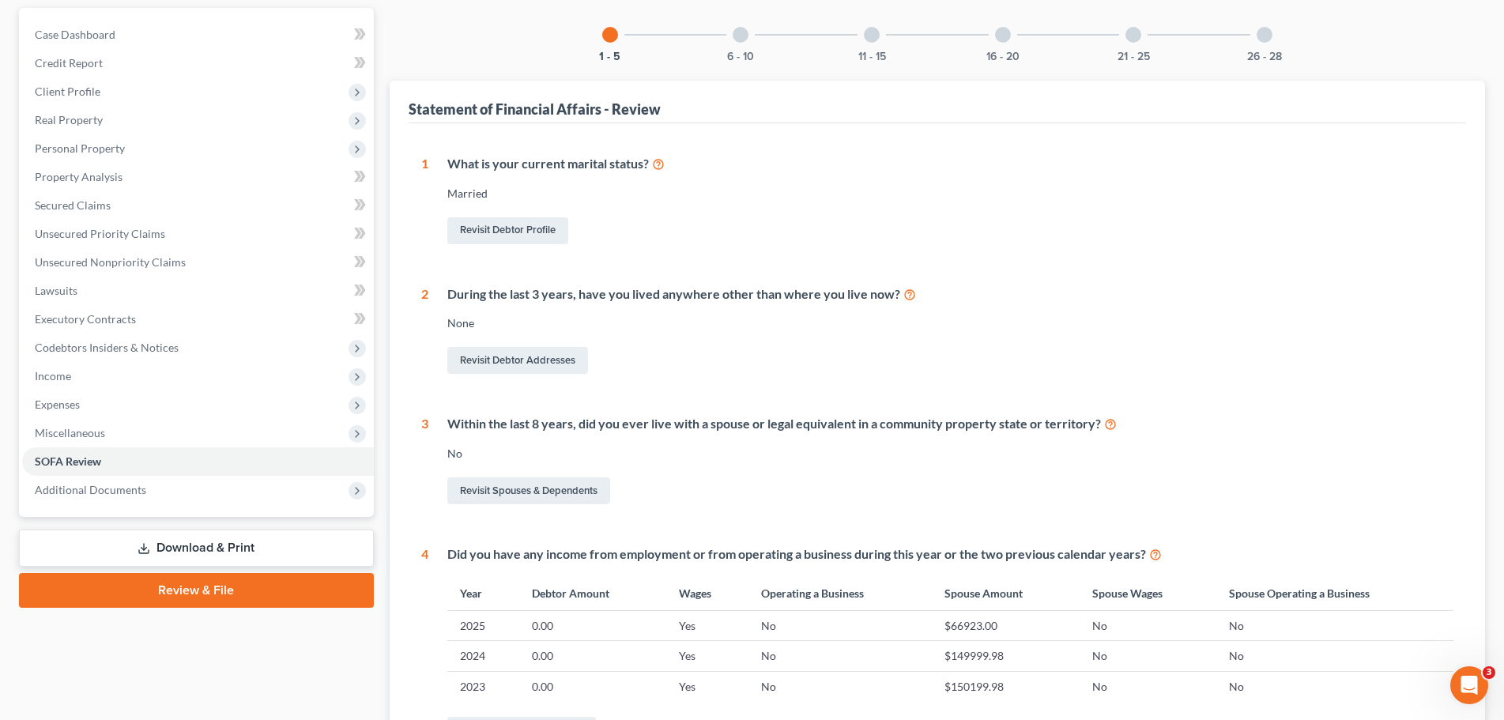
scroll to position [115, 0]
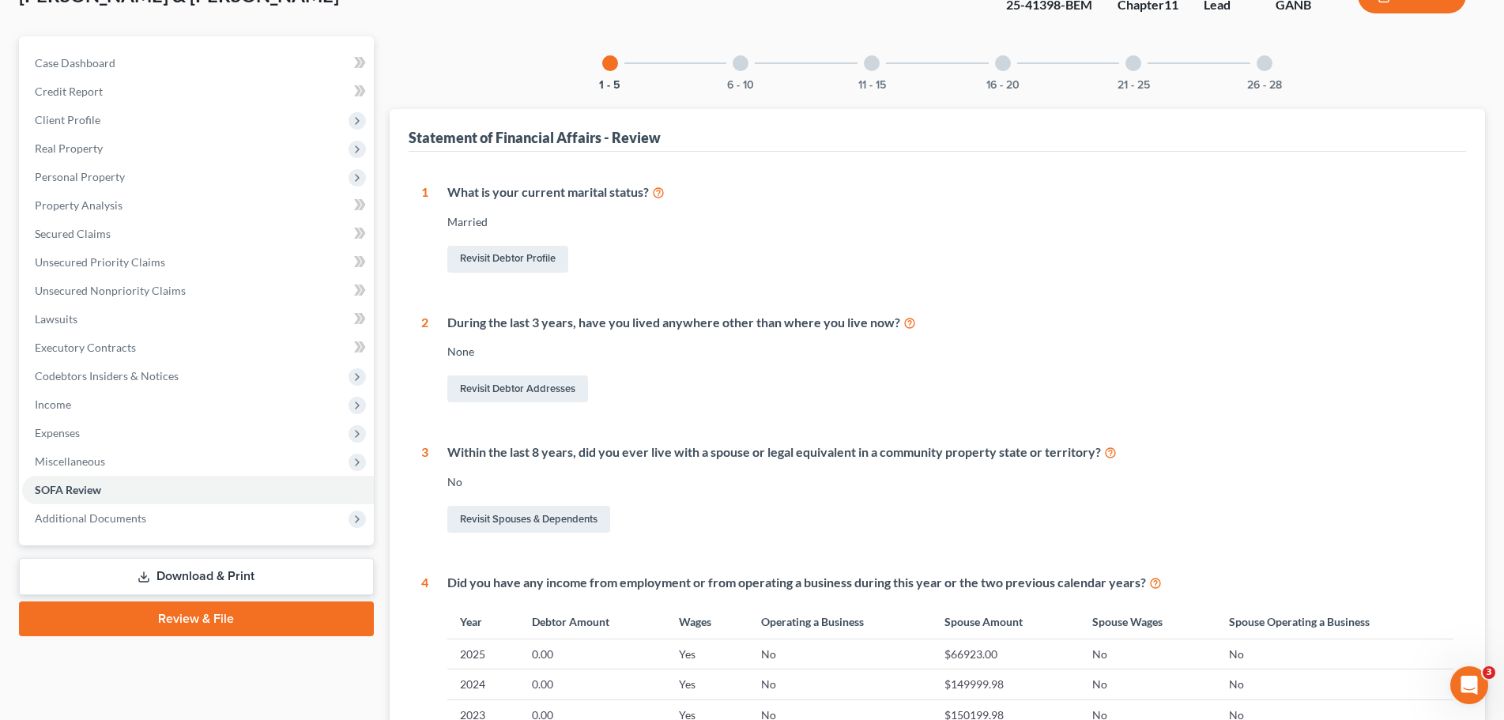
click at [739, 76] on div "6 - 10" at bounding box center [741, 63] width 54 height 54
